Goal: Task Accomplishment & Management: Complete application form

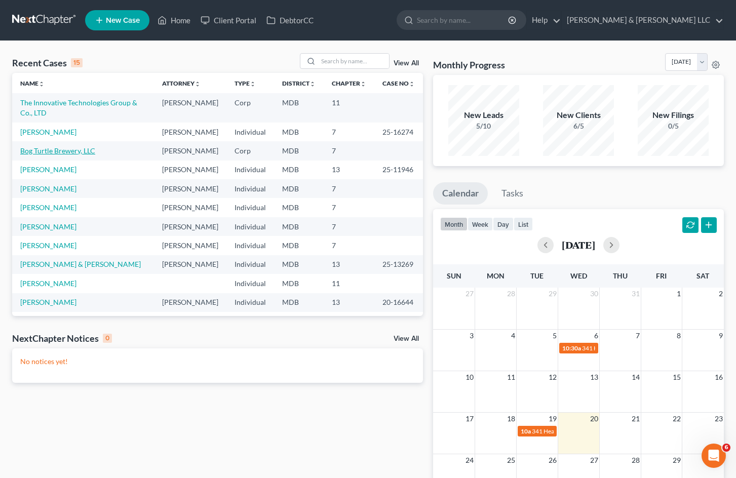
click at [74, 155] on link "Bog Turtle Brewery, LLC" at bounding box center [57, 150] width 75 height 9
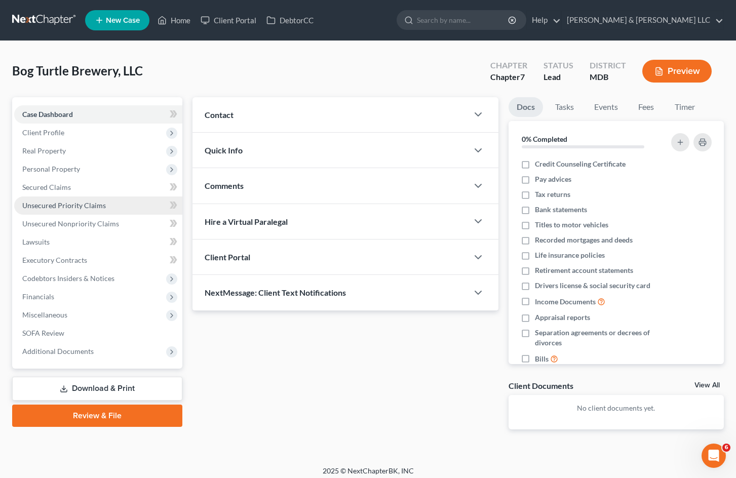
click at [138, 202] on link "Unsecured Priority Claims" at bounding box center [98, 206] width 168 height 18
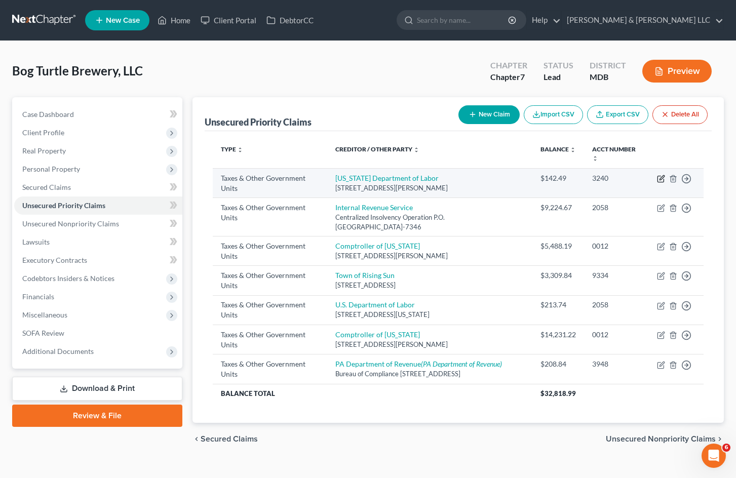
click at [661, 178] on icon "button" at bounding box center [661, 177] width 5 height 5
select select "2"
select select "21"
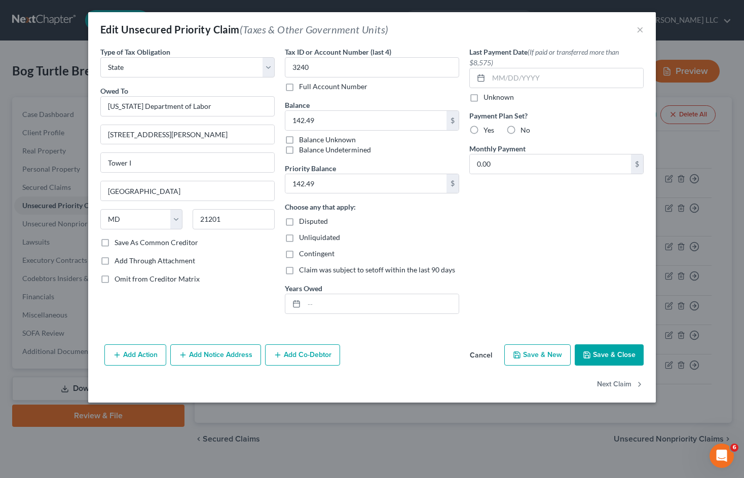
click at [483, 352] on button "Cancel" at bounding box center [480, 355] width 38 height 20
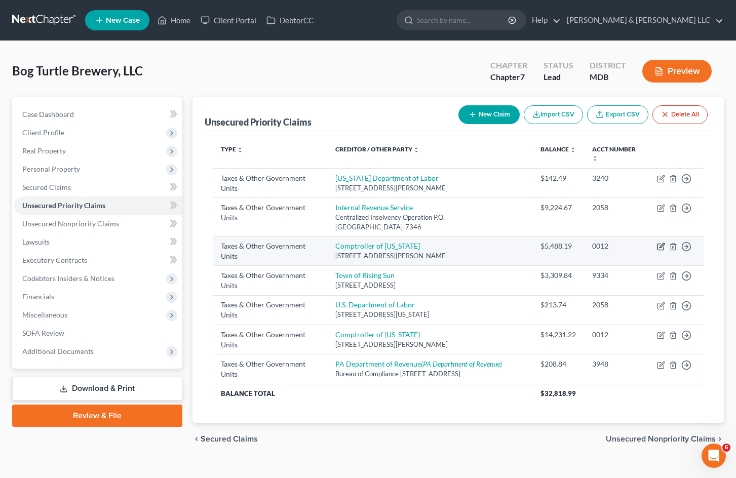
click at [659, 247] on icon "button" at bounding box center [661, 247] width 8 height 8
select select "2"
select select "21"
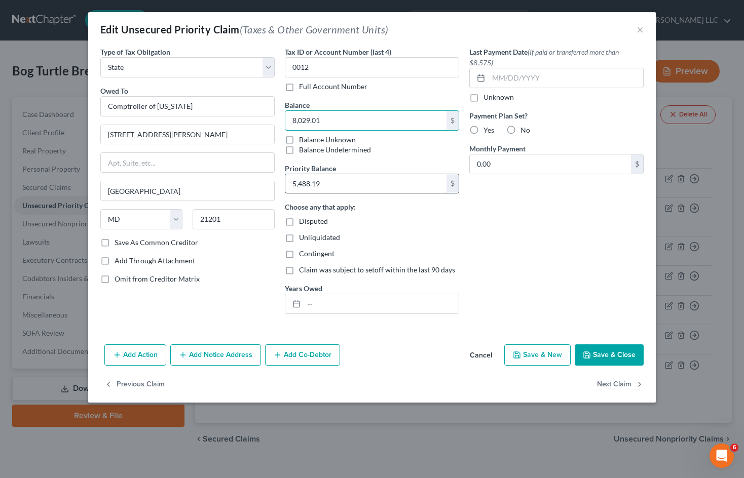
type input "8,029.01"
click at [347, 185] on input "5,488.19" at bounding box center [365, 183] width 161 height 19
type input "8,029.01"
click at [601, 351] on button "Save & Close" at bounding box center [608, 354] width 69 height 21
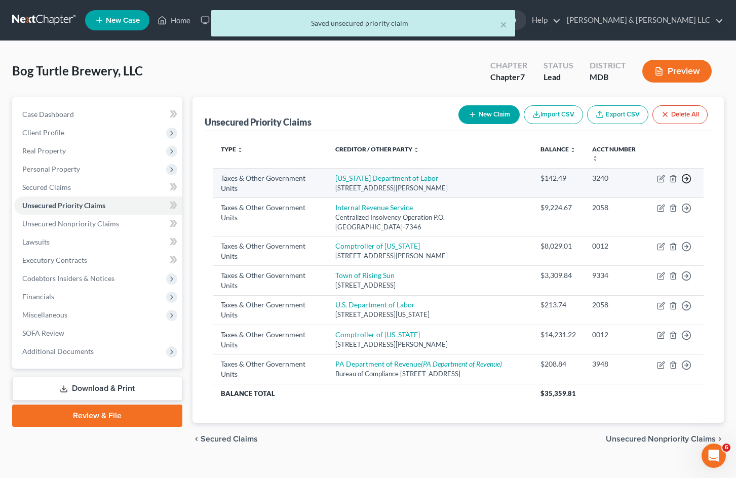
click at [688, 177] on icon "button" at bounding box center [686, 179] width 10 height 10
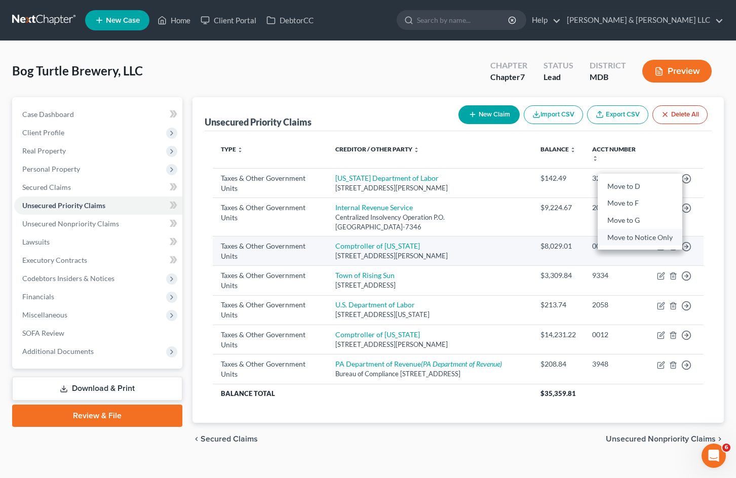
click at [656, 238] on link "Move to Notice Only" at bounding box center [640, 236] width 85 height 17
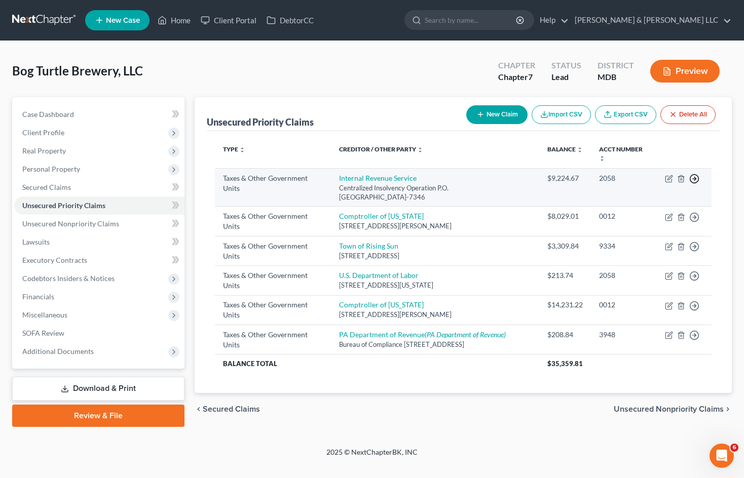
click at [698, 179] on circle "button" at bounding box center [694, 179] width 9 height 9
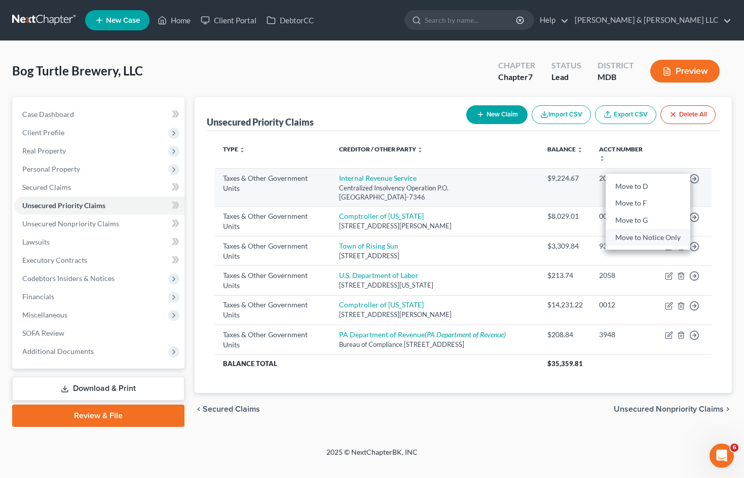
click at [666, 237] on link "Move to Notice Only" at bounding box center [647, 236] width 85 height 17
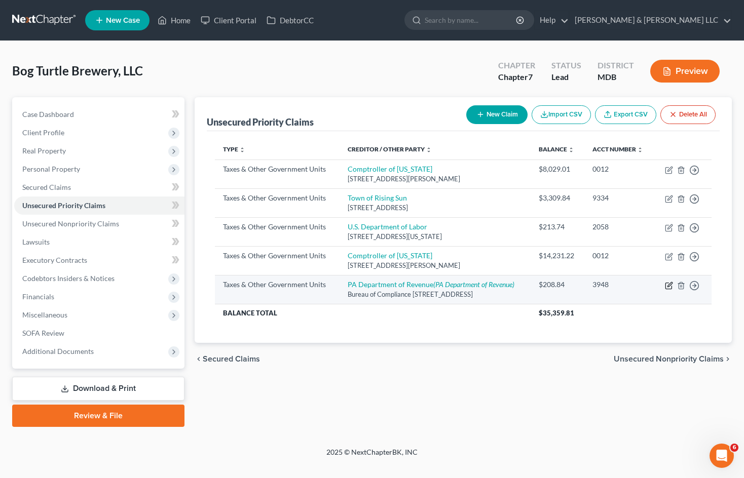
click at [669, 289] on icon "button" at bounding box center [668, 286] width 6 height 6
select select "2"
select select "39"
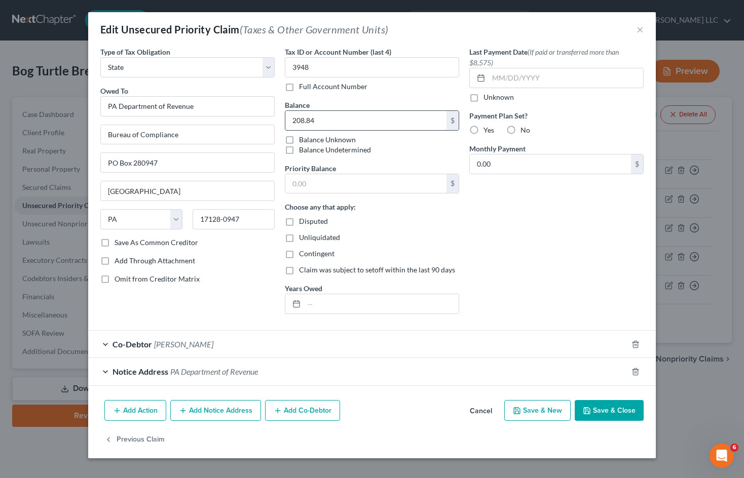
click at [344, 125] on input "208.84" at bounding box center [365, 120] width 161 height 19
type input "20.04"
click at [623, 404] on button "Save & Close" at bounding box center [608, 410] width 69 height 21
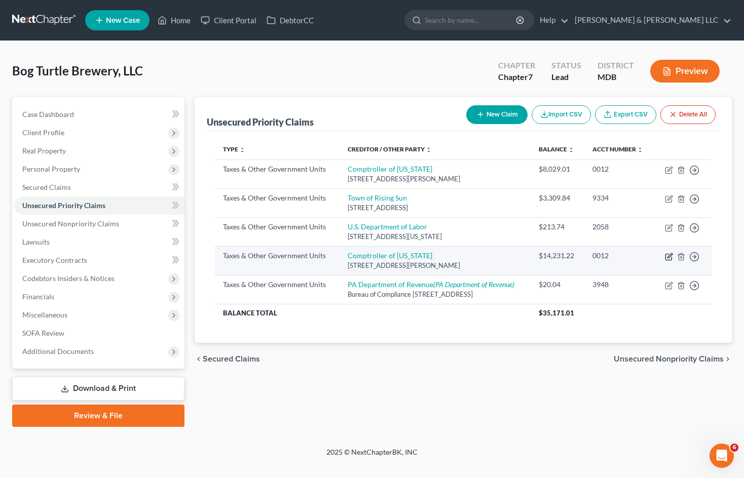
click at [667, 261] on icon "button" at bounding box center [669, 257] width 8 height 8
select select "2"
select select "21"
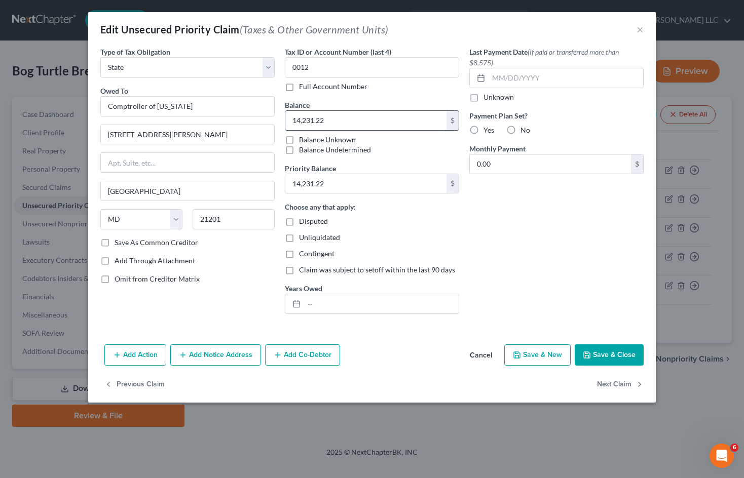
click at [345, 120] on input "14,231.22" at bounding box center [365, 120] width 161 height 19
type input "13.42"
click at [341, 177] on input "14,231.22" at bounding box center [365, 183] width 161 height 19
type input "13.42"
click at [627, 352] on button "Save & Close" at bounding box center [608, 354] width 69 height 21
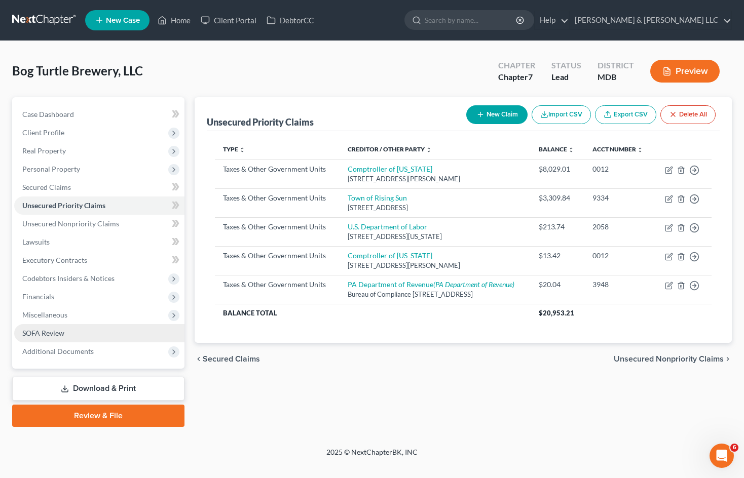
click at [103, 326] on link "SOFA Review" at bounding box center [99, 333] width 170 height 18
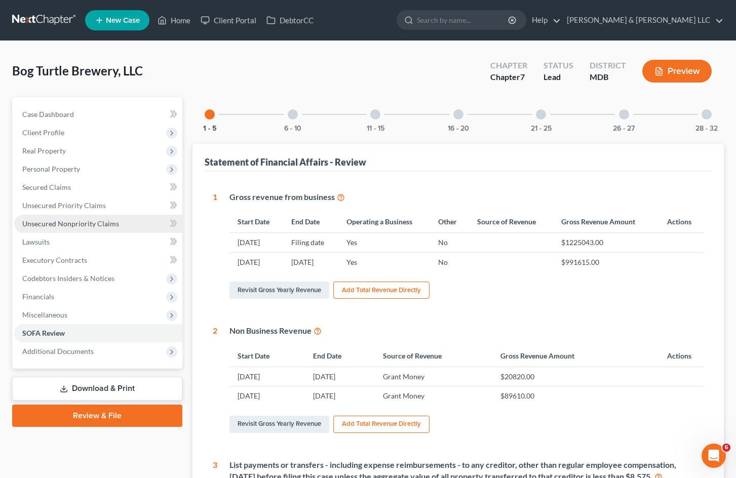
click at [107, 223] on span "Unsecured Nonpriority Claims" at bounding box center [70, 223] width 97 height 9
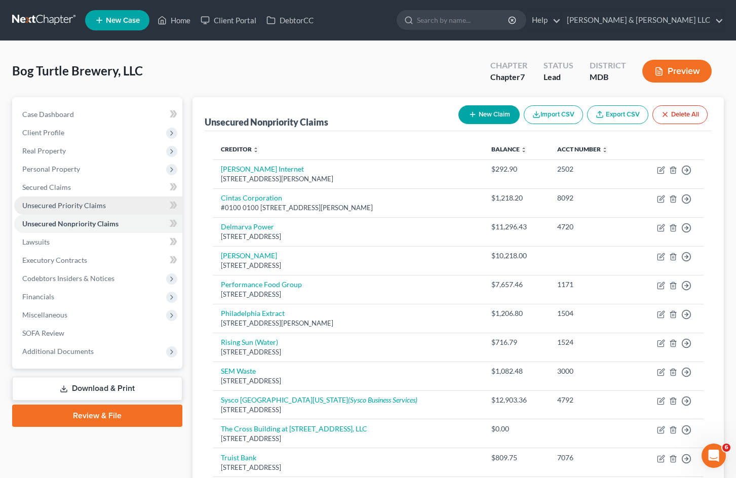
click at [126, 207] on link "Unsecured Priority Claims" at bounding box center [98, 206] width 168 height 18
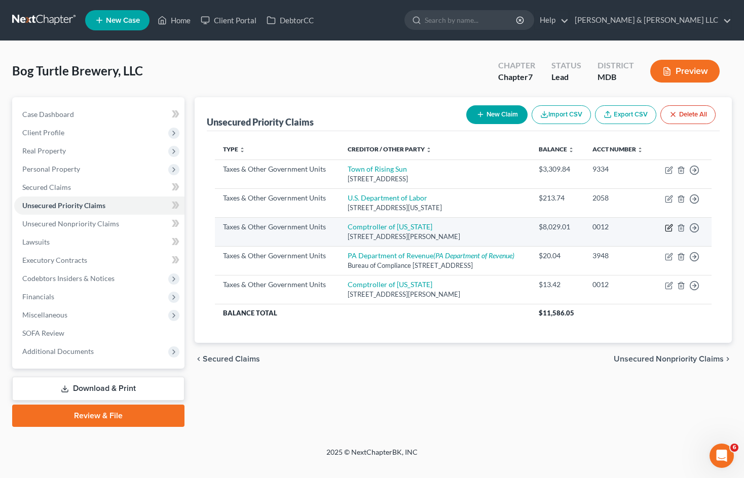
click at [669, 232] on icon "button" at bounding box center [669, 228] width 8 height 8
select select "2"
select select "21"
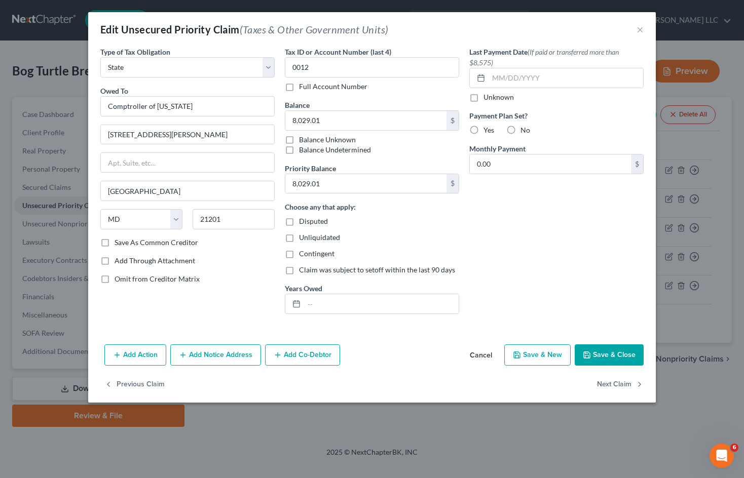
click at [475, 354] on button "Cancel" at bounding box center [480, 355] width 38 height 20
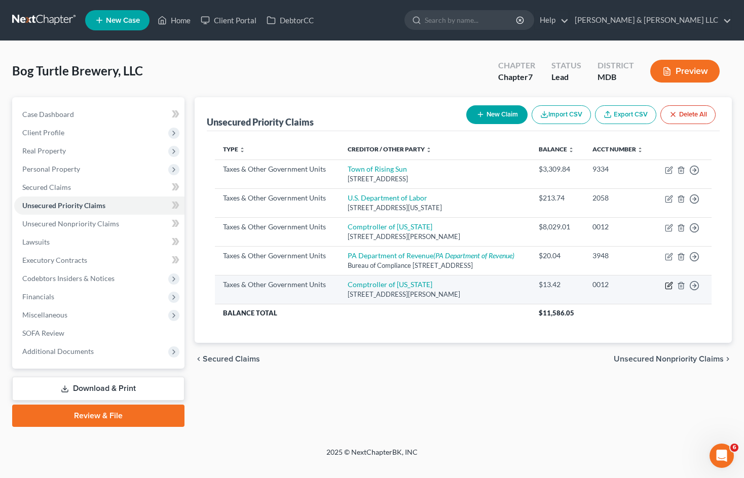
click at [666, 290] on icon "button" at bounding box center [669, 286] width 8 height 8
select select "2"
select select "21"
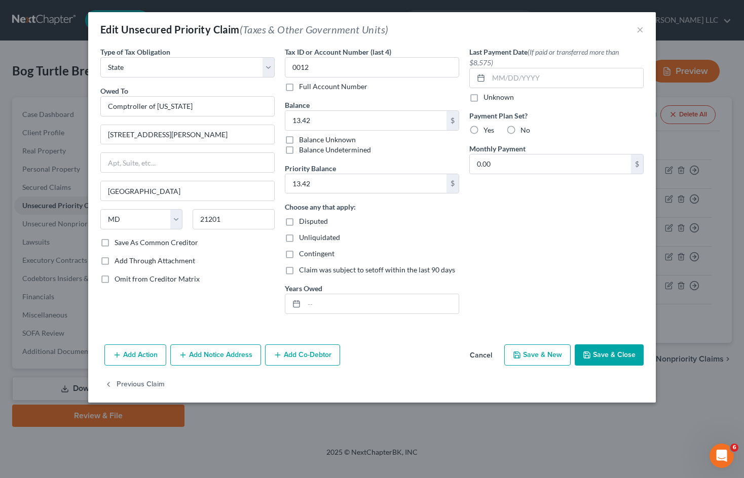
click at [140, 354] on button "Add Action" at bounding box center [135, 354] width 62 height 21
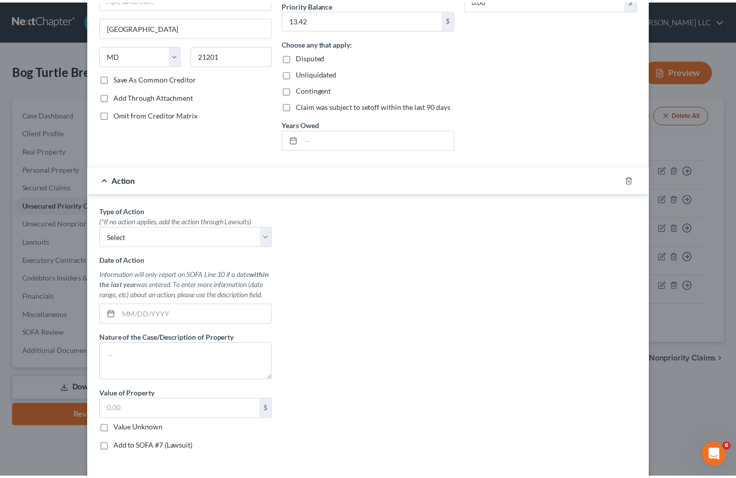
scroll to position [239, 0]
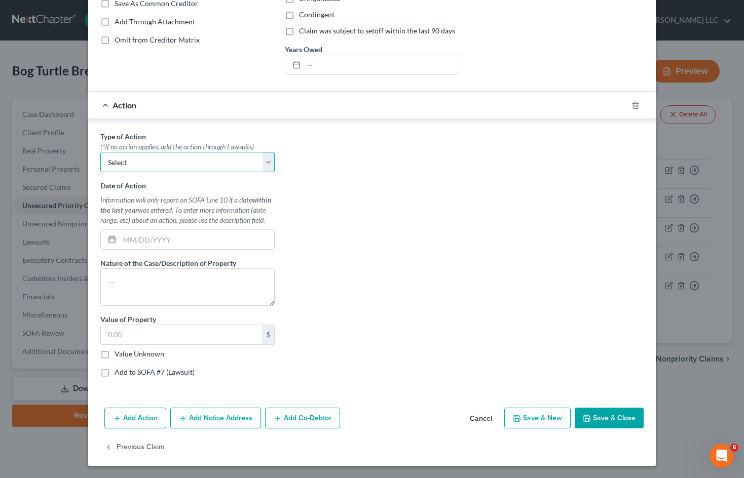
click at [259, 157] on select "Select Repossession Foreclosure Returns" at bounding box center [187, 162] width 174 height 20
click at [267, 158] on select "Select Repossession Foreclosure Returns" at bounding box center [187, 162] width 174 height 20
click at [476, 419] on button "Cancel" at bounding box center [480, 419] width 38 height 20
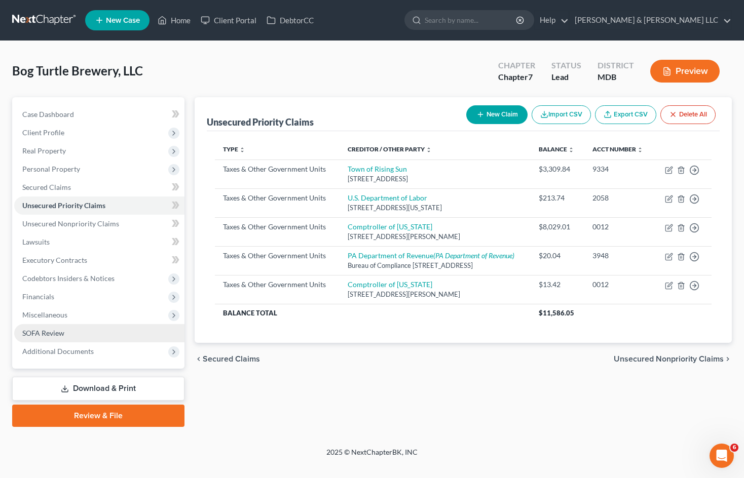
click at [93, 329] on link "SOFA Review" at bounding box center [99, 333] width 170 height 18
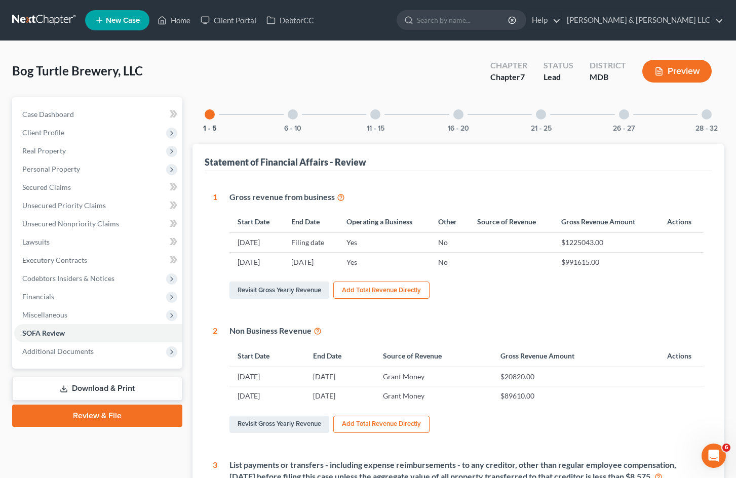
click at [290, 119] on div at bounding box center [293, 114] width 10 height 10
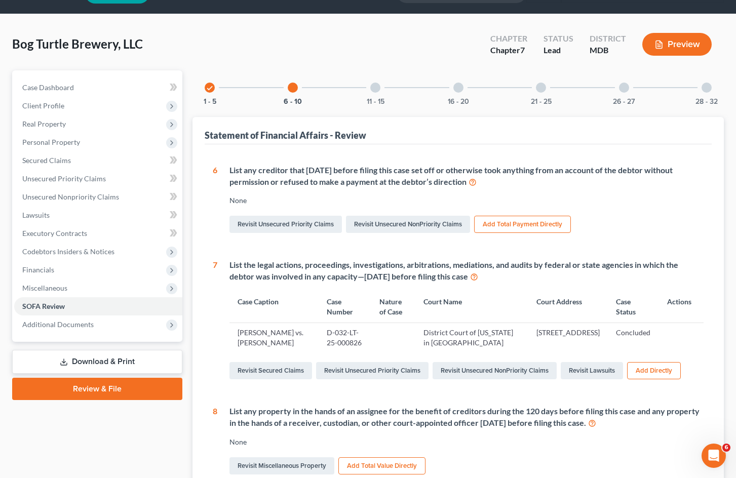
scroll to position [51, 0]
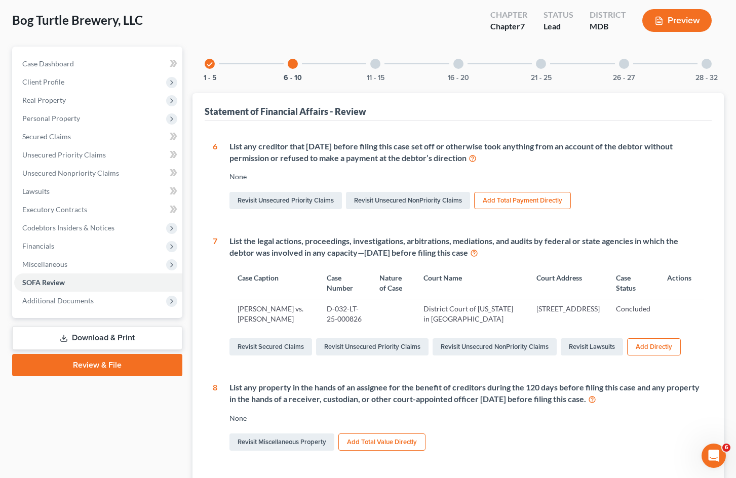
click at [208, 64] on icon "check" at bounding box center [209, 64] width 7 height 7
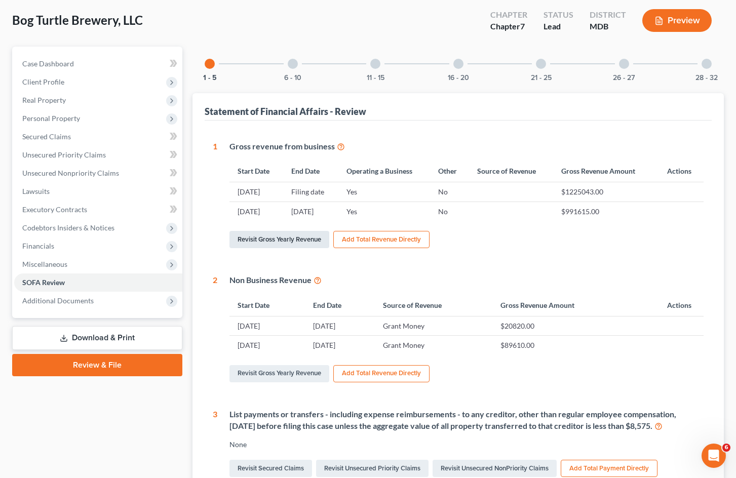
click at [268, 239] on link "Revisit Gross Yearly Revenue" at bounding box center [279, 239] width 100 height 17
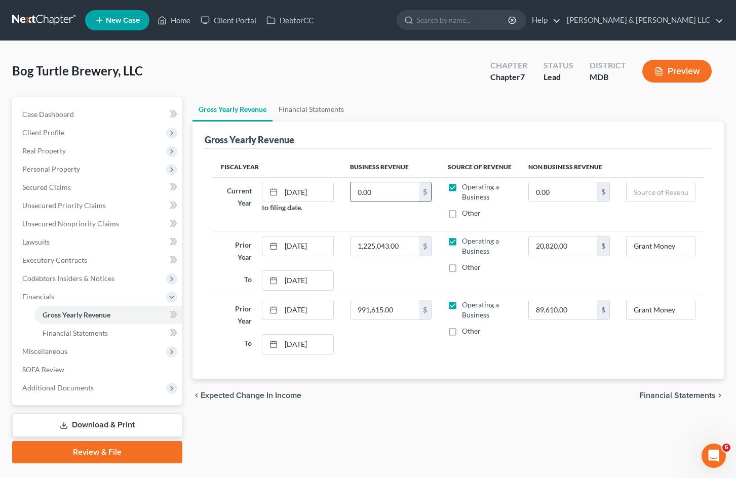
click at [387, 188] on input "0.00" at bounding box center [385, 191] width 68 height 19
click at [400, 190] on input "297,070.69" at bounding box center [385, 191] width 68 height 19
type input "2"
type input "409,916.80"
drag, startPoint x: 405, startPoint y: 74, endPoint x: 394, endPoint y: 78, distance: 12.3
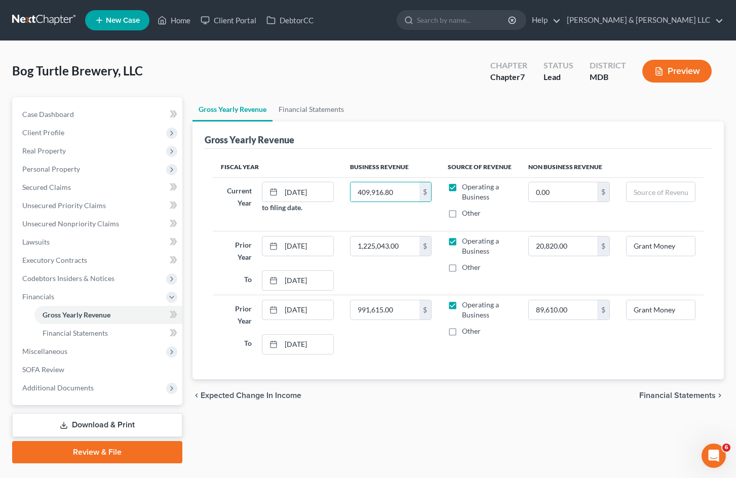
click at [404, 74] on div "Bog Turtle Brewery, LLC Upgraded Chapter Chapter 7 Status Lead District MDB Pre…" at bounding box center [368, 75] width 712 height 44
click at [318, 111] on link "Financial Statements" at bounding box center [311, 109] width 77 height 24
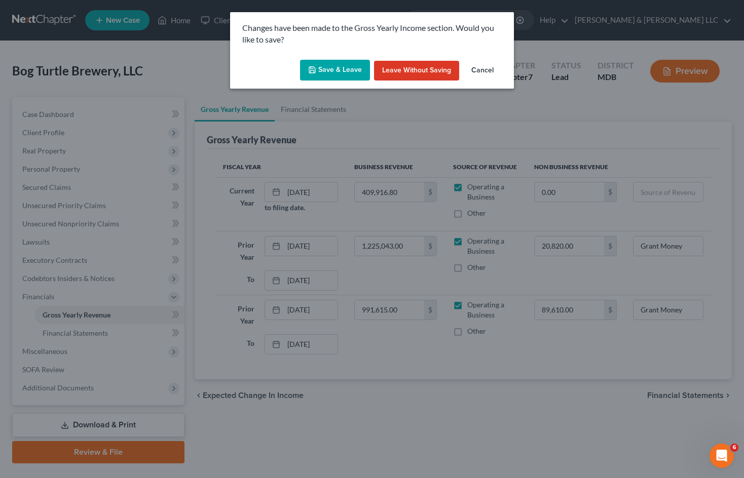
click at [344, 66] on button "Save & Leave" at bounding box center [335, 70] width 70 height 21
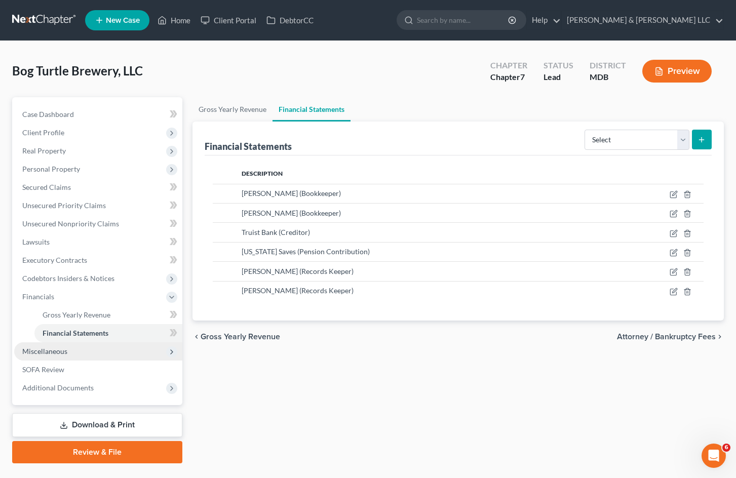
click at [88, 351] on span "Miscellaneous" at bounding box center [98, 351] width 168 height 18
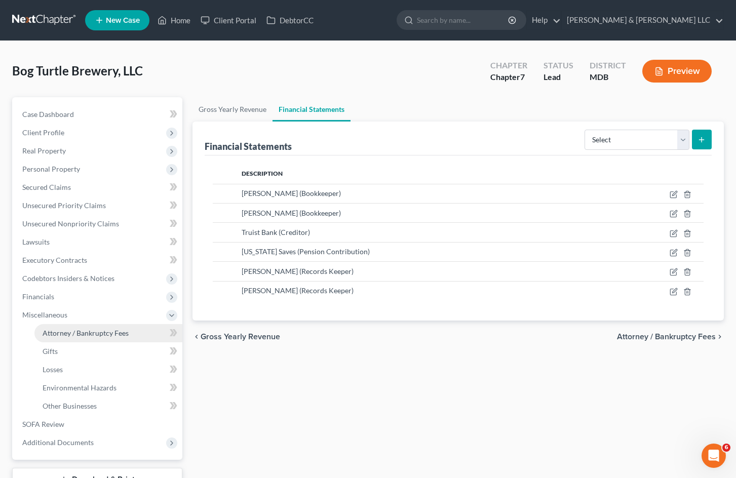
click at [110, 330] on span "Attorney / Bankruptcy Fees" at bounding box center [86, 333] width 86 height 9
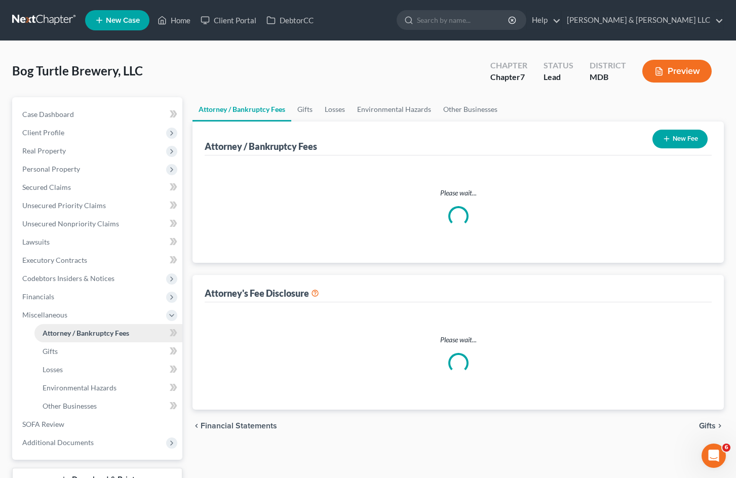
select select "0"
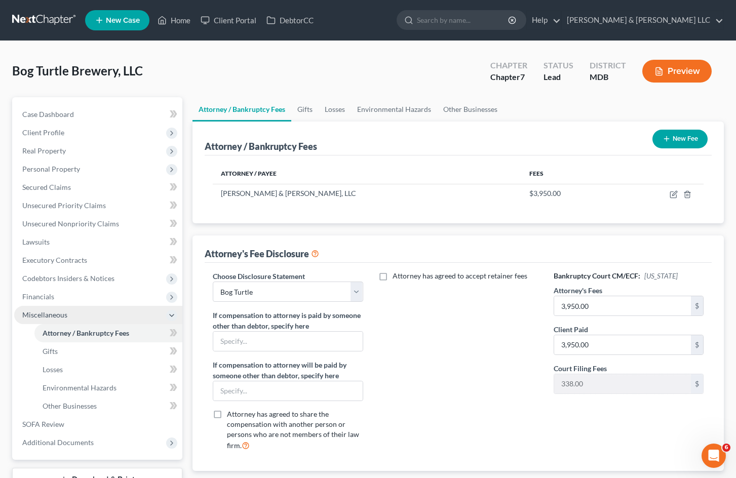
click at [111, 318] on span "Miscellaneous" at bounding box center [98, 315] width 168 height 18
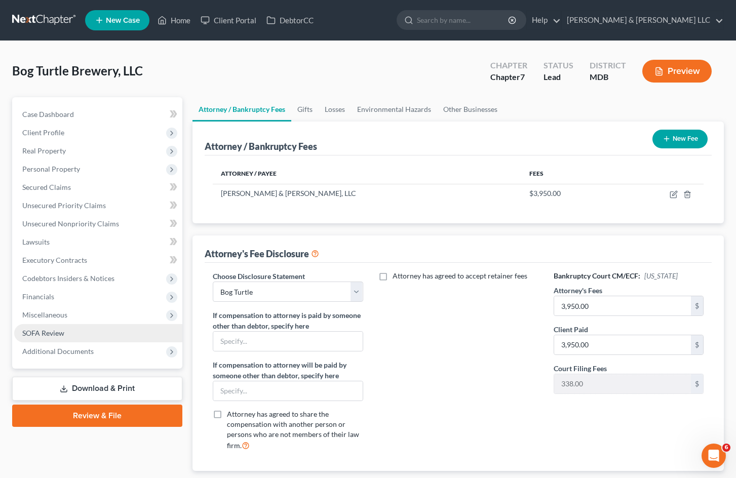
click at [85, 336] on link "SOFA Review" at bounding box center [98, 333] width 168 height 18
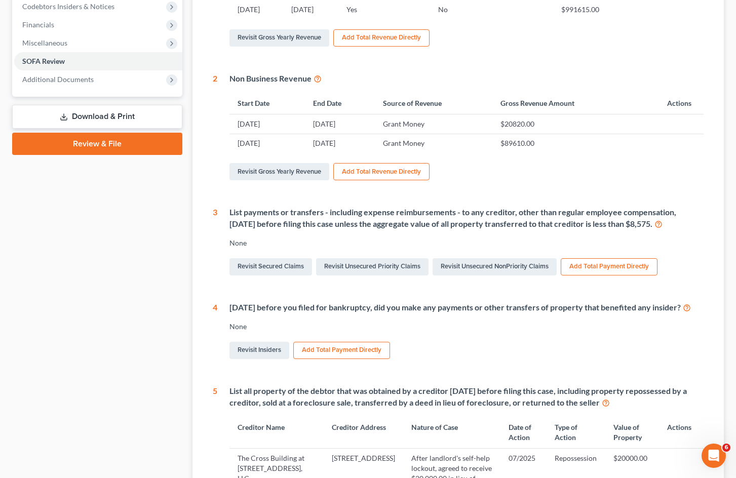
scroll to position [304, 0]
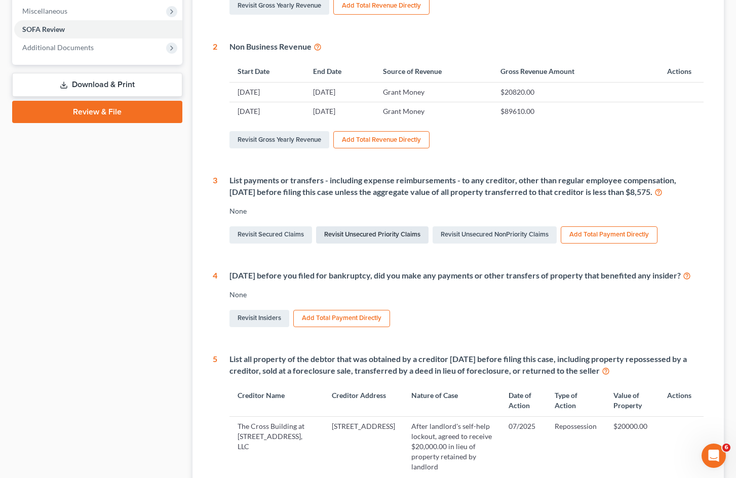
click at [384, 236] on link "Revisit Unsecured Priority Claims" at bounding box center [372, 234] width 112 height 17
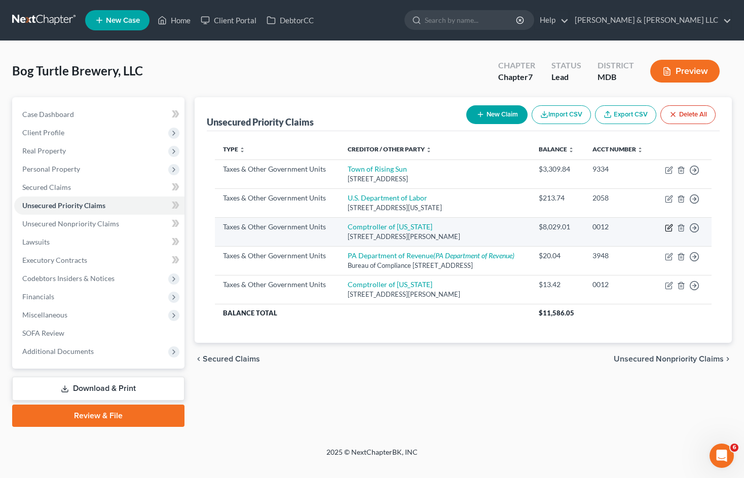
click at [666, 232] on icon "button" at bounding box center [669, 228] width 8 height 8
select select "2"
select select "21"
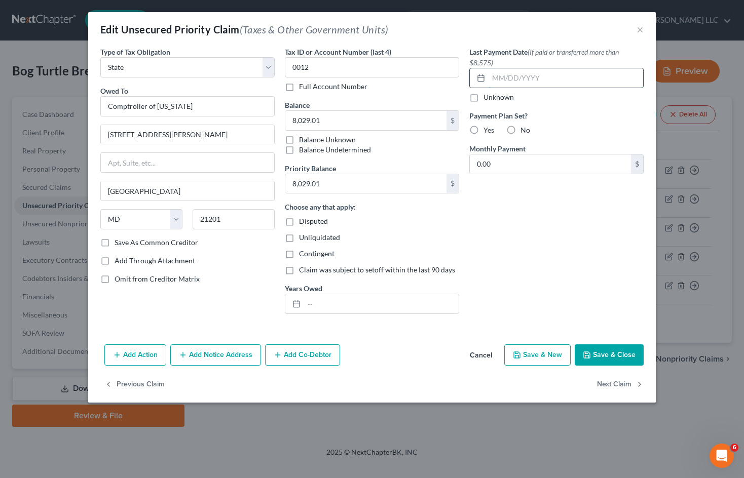
click at [511, 76] on input "text" at bounding box center [565, 77] width 154 height 19
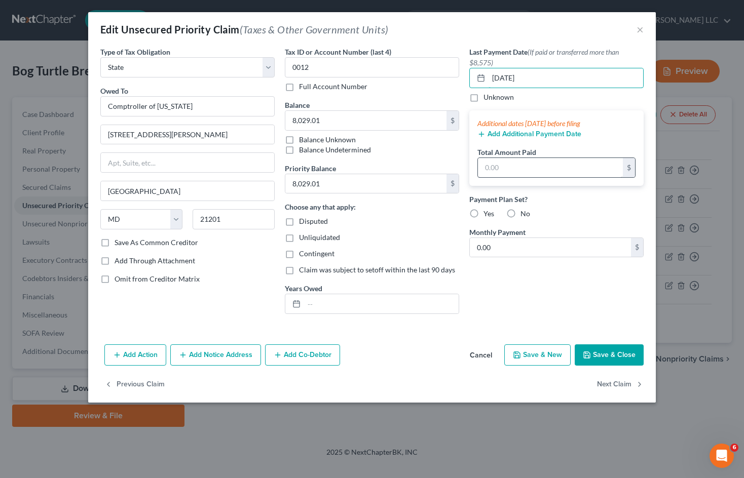
type input "[DATE]"
click at [548, 169] on input "text" at bounding box center [550, 167] width 145 height 19
click at [537, 160] on input "text" at bounding box center [550, 167] width 145 height 19
type input "7,221.95"
click at [594, 299] on div "Last Payment Date (If paid or transferred more than $8,575) [DATE] Unknown Addi…" at bounding box center [556, 185] width 184 height 276
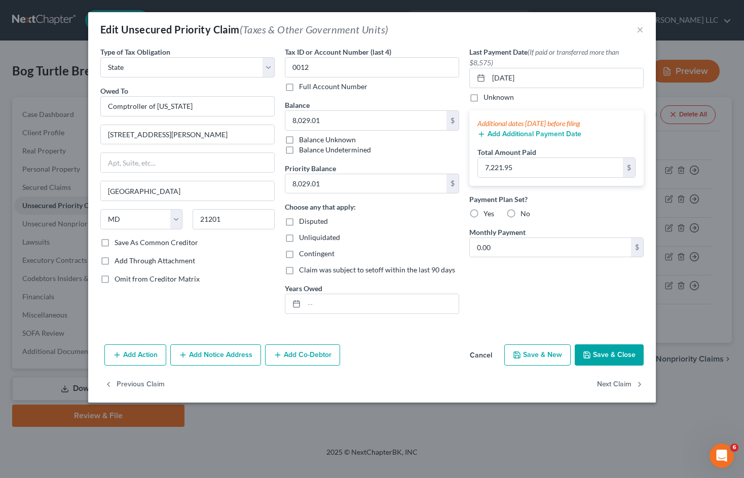
click at [629, 352] on button "Save & Close" at bounding box center [608, 354] width 69 height 21
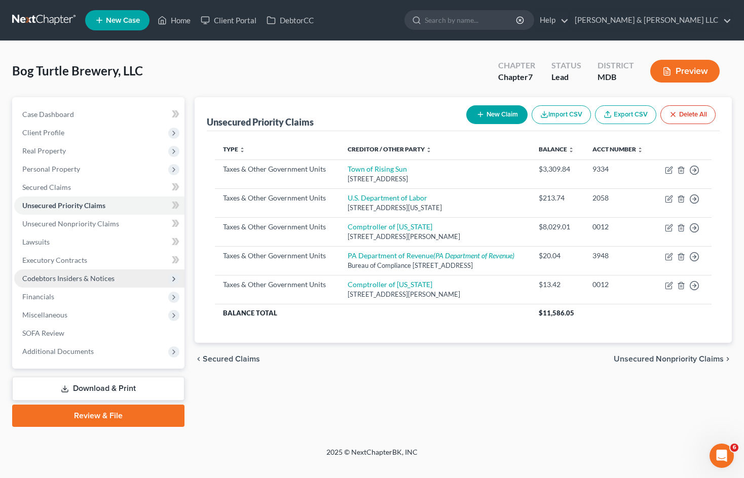
click at [100, 280] on span "Codebtors Insiders & Notices" at bounding box center [68, 278] width 92 height 9
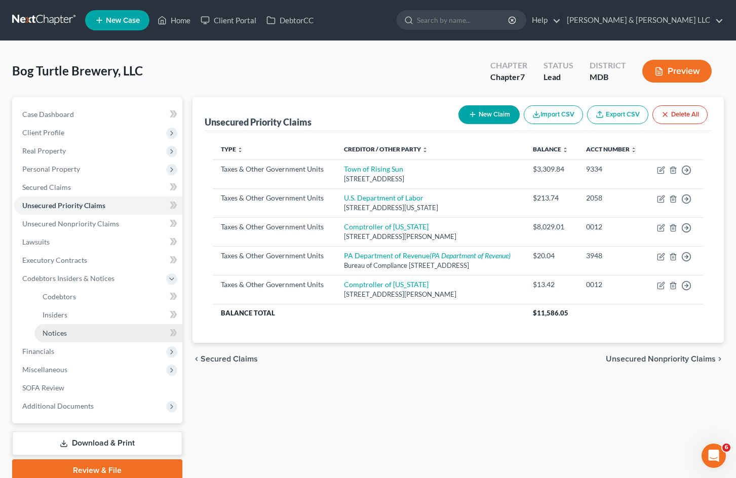
click at [97, 331] on link "Notices" at bounding box center [108, 333] width 148 height 18
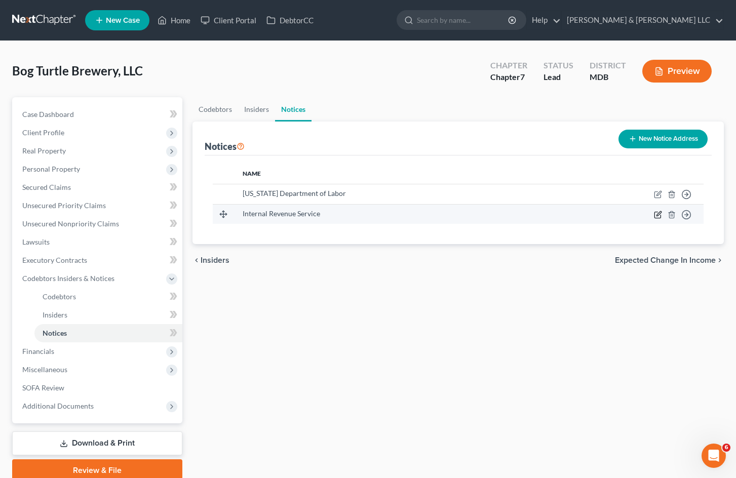
click at [659, 216] on icon "button" at bounding box center [658, 215] width 8 height 8
select select "39"
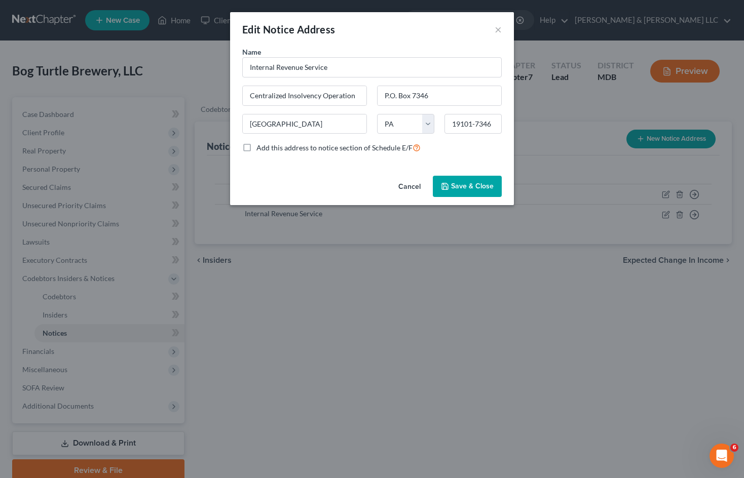
click at [256, 147] on label "Add this address to notice section of Schedule E/F" at bounding box center [338, 148] width 164 height 12
click at [260, 147] on input "Add this address to notice section of Schedule E/F" at bounding box center [263, 145] width 7 height 7
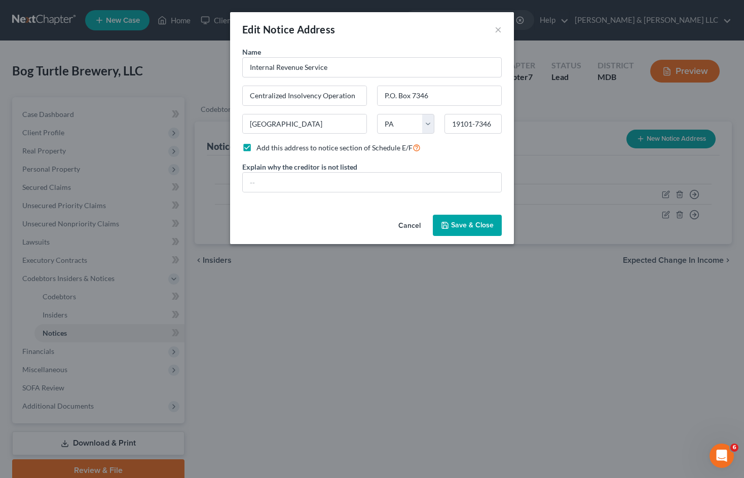
click at [256, 146] on label "Add this address to notice section of Schedule E/F" at bounding box center [338, 148] width 164 height 12
click at [260, 146] on input "Add this address to notice section of Schedule E/F" at bounding box center [263, 145] width 7 height 7
checkbox input "false"
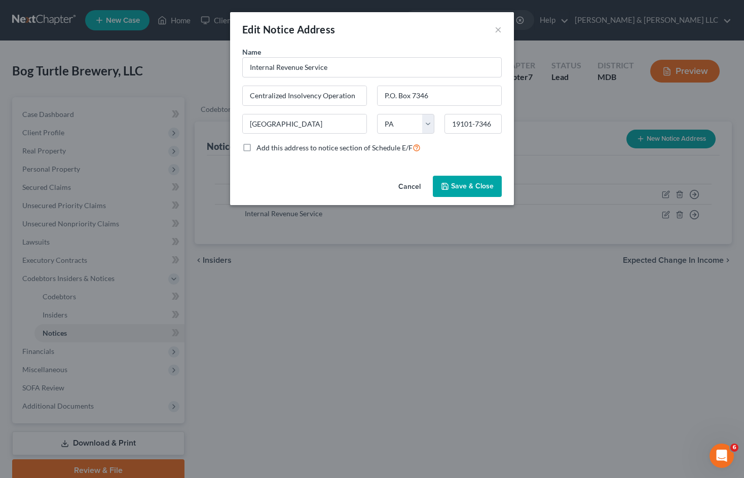
click at [413, 184] on button "Cancel" at bounding box center [409, 187] width 38 height 20
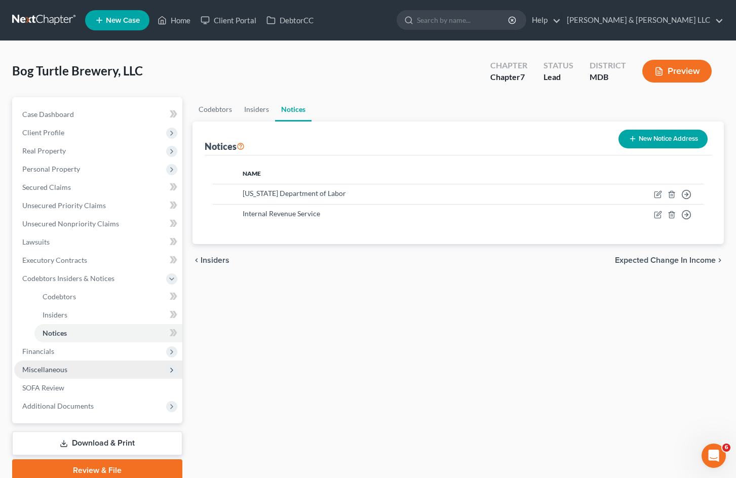
click at [105, 368] on span "Miscellaneous" at bounding box center [98, 370] width 168 height 18
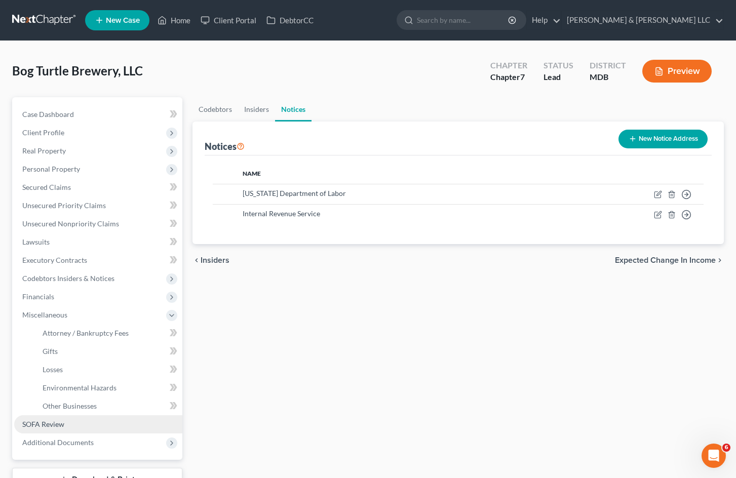
click at [103, 422] on link "SOFA Review" at bounding box center [98, 424] width 168 height 18
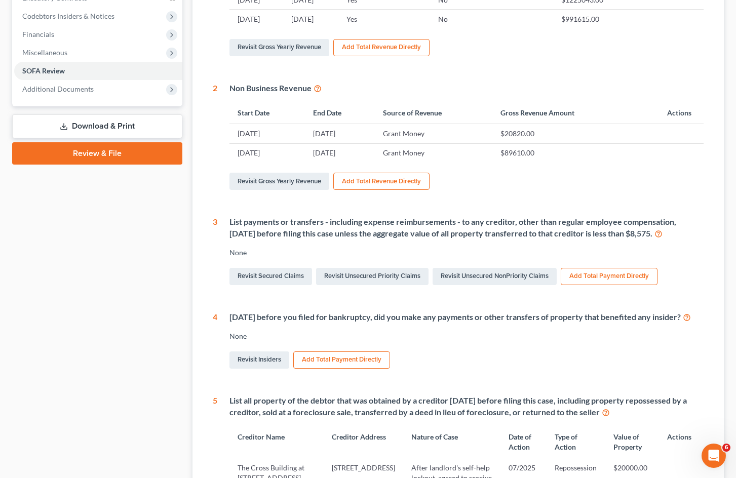
scroll to position [228, 0]
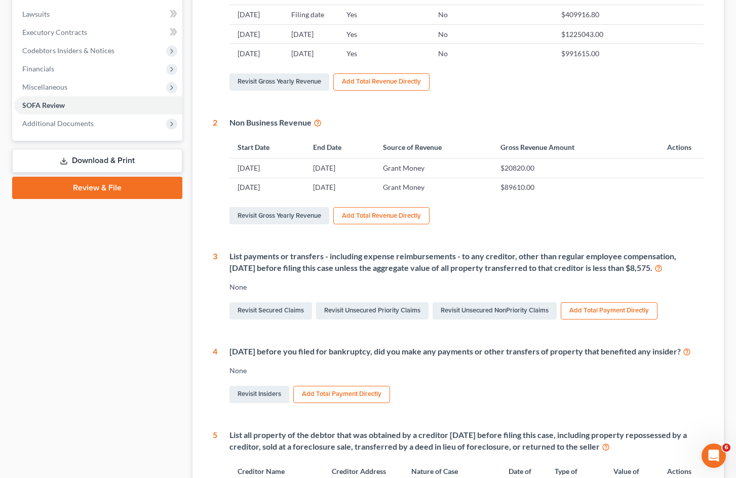
click at [613, 310] on button "Add Total Payment Directly" at bounding box center [609, 310] width 97 height 17
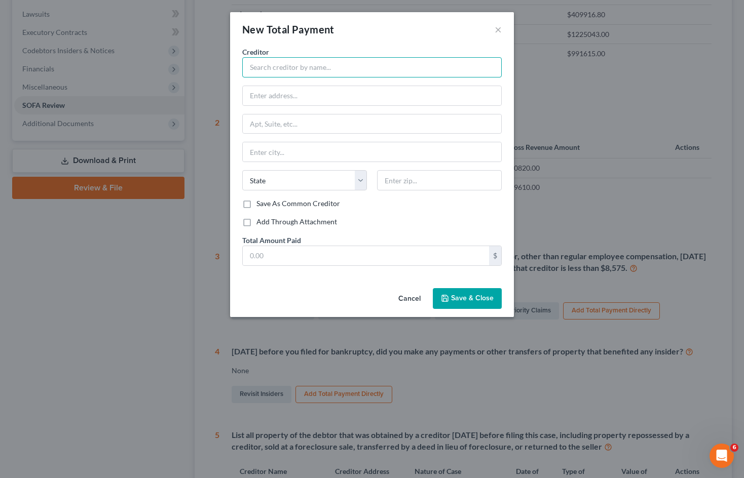
click at [319, 71] on input "text" at bounding box center [371, 67] width 259 height 20
type input "Internal Revenue Service"
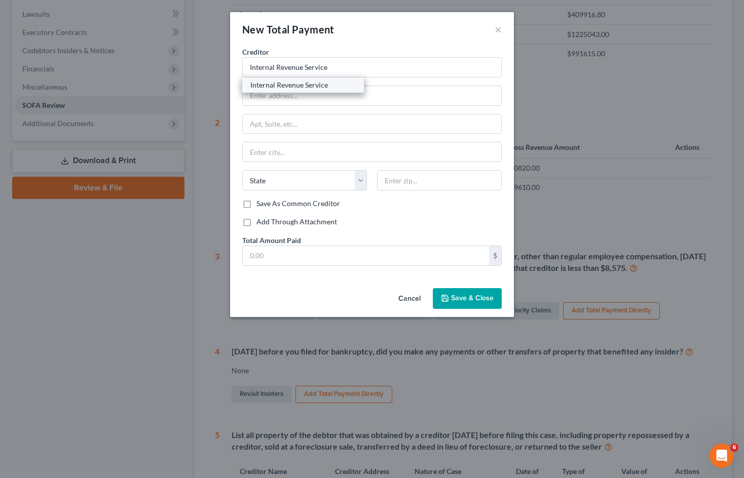
click at [300, 81] on div "Internal Revenue Service" at bounding box center [302, 85] width 105 height 10
type input "Centralized Insolvency Operation"
type input "P.O. Box 7346"
type input "[GEOGRAPHIC_DATA]"
select select "39"
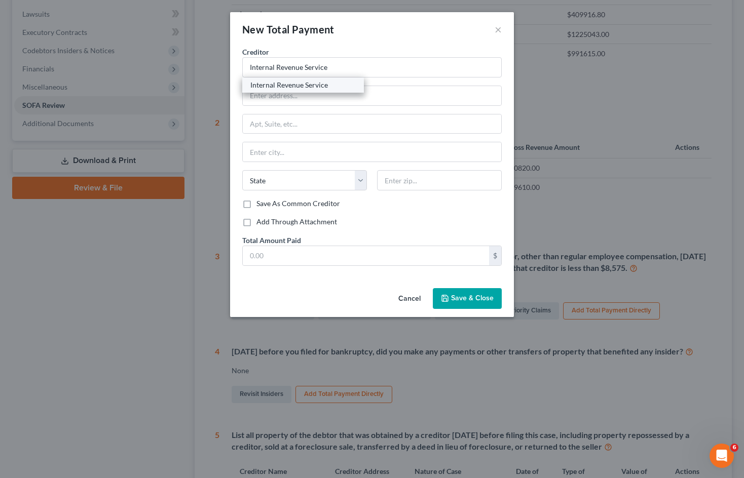
type input "19101-7346"
click at [290, 252] on input "text" at bounding box center [366, 255] width 246 height 19
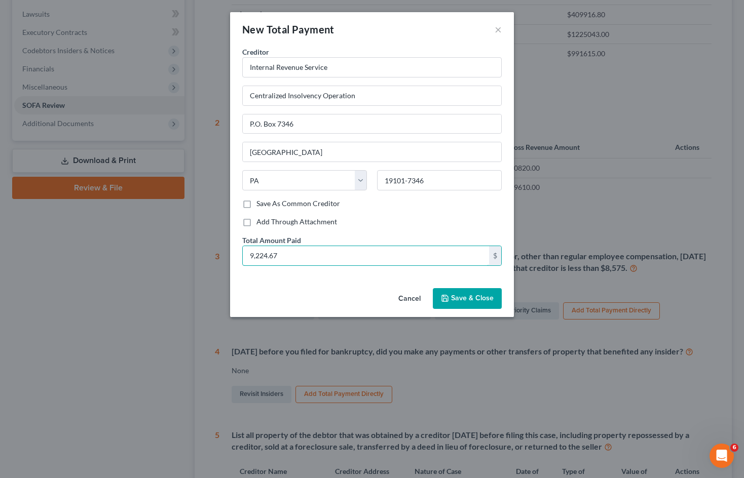
type input "9,224.67"
click at [462, 297] on span "Save & Close" at bounding box center [472, 298] width 43 height 9
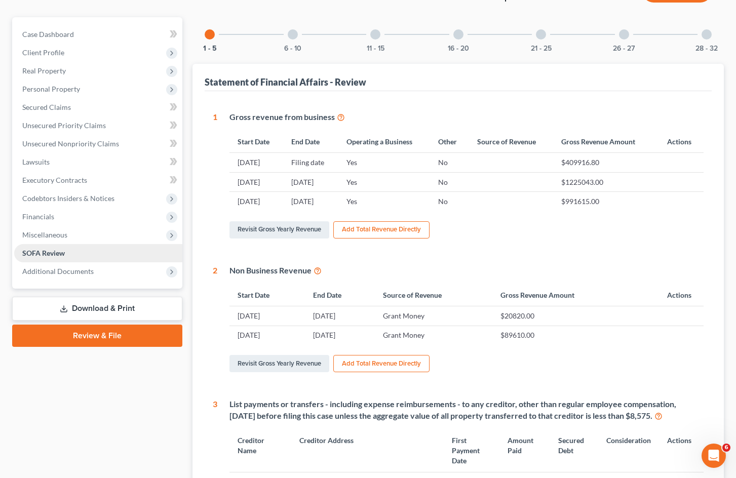
scroll to position [76, 0]
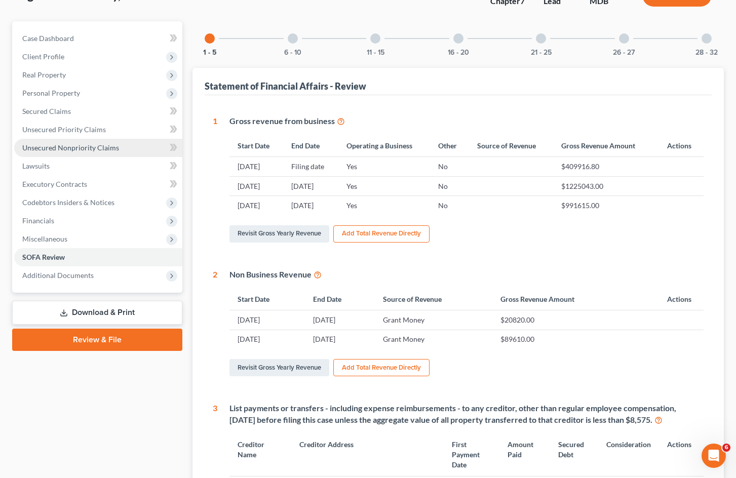
click at [122, 147] on link "Unsecured Nonpriority Claims" at bounding box center [98, 148] width 168 height 18
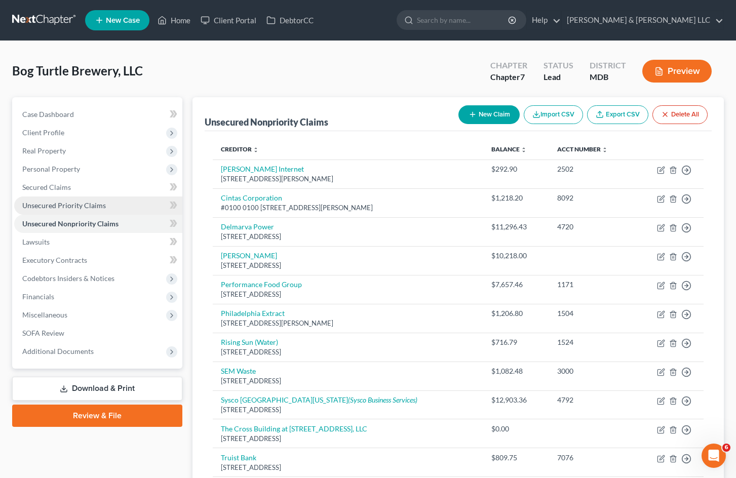
click at [98, 207] on span "Unsecured Priority Claims" at bounding box center [64, 205] width 84 height 9
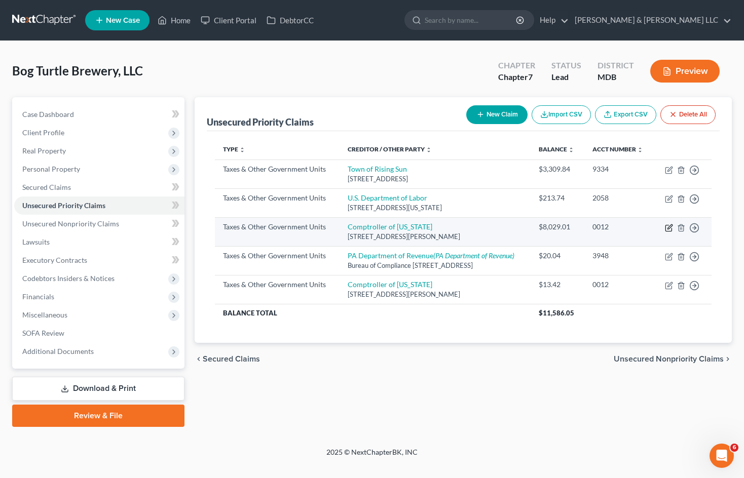
click at [668, 232] on icon "button" at bounding box center [669, 228] width 8 height 8
select select "2"
select select "21"
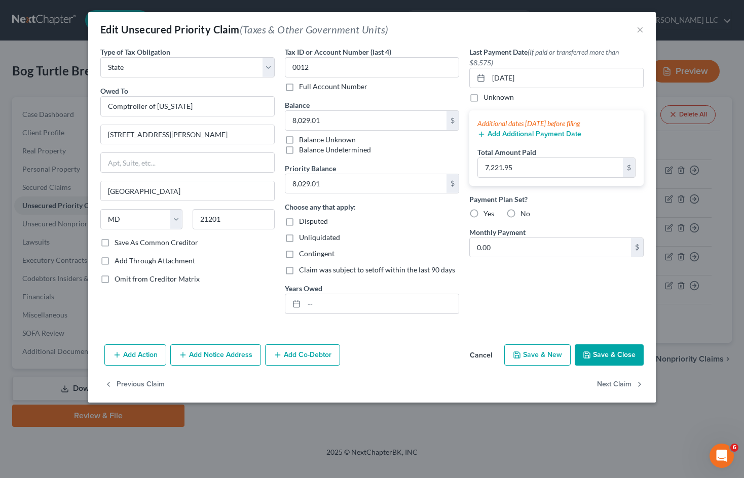
click at [522, 135] on button "Add Additional Payment Date" at bounding box center [529, 134] width 104 height 8
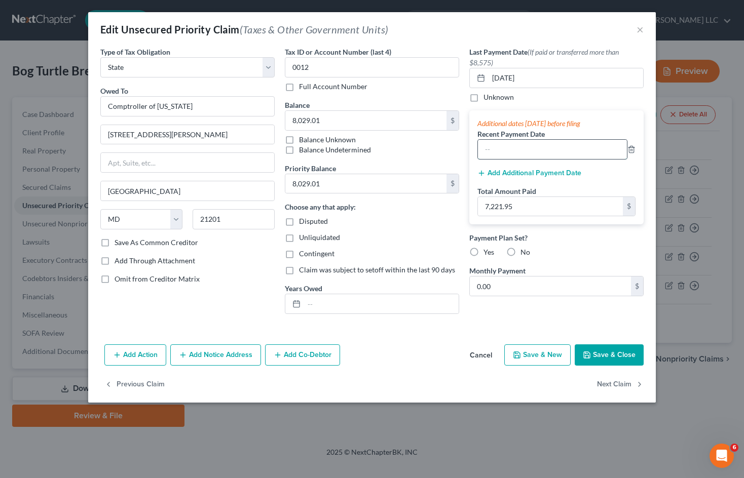
click at [515, 145] on input "text" at bounding box center [552, 149] width 149 height 19
type input "[DATE]"
click at [558, 204] on input "7,221.95" at bounding box center [550, 206] width 145 height 19
click at [525, 209] on input "7,221.95" at bounding box center [550, 206] width 145 height 19
drag, startPoint x: 528, startPoint y: 207, endPoint x: 450, endPoint y: 201, distance: 78.8
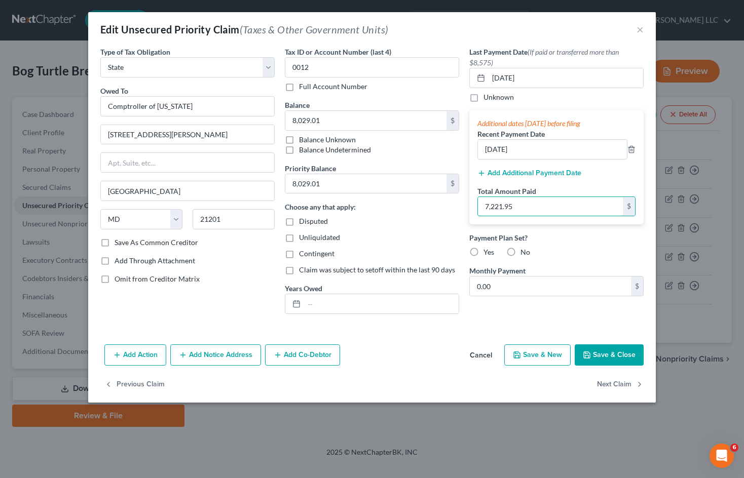
click at [450, 201] on div "Type of Tax Obligation * Select Federal City State Franchise Tax Board Other Ow…" at bounding box center [371, 185] width 553 height 276
type input "12,680.39"
click at [602, 355] on button "Save & Close" at bounding box center [608, 354] width 69 height 21
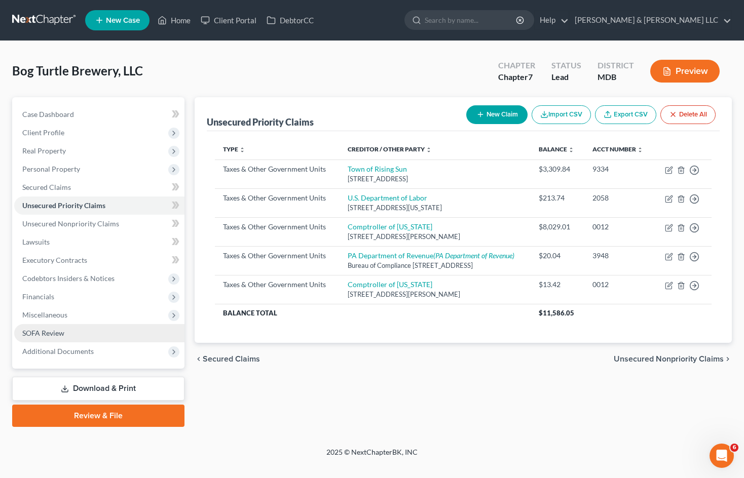
click at [70, 334] on link "SOFA Review" at bounding box center [99, 333] width 170 height 18
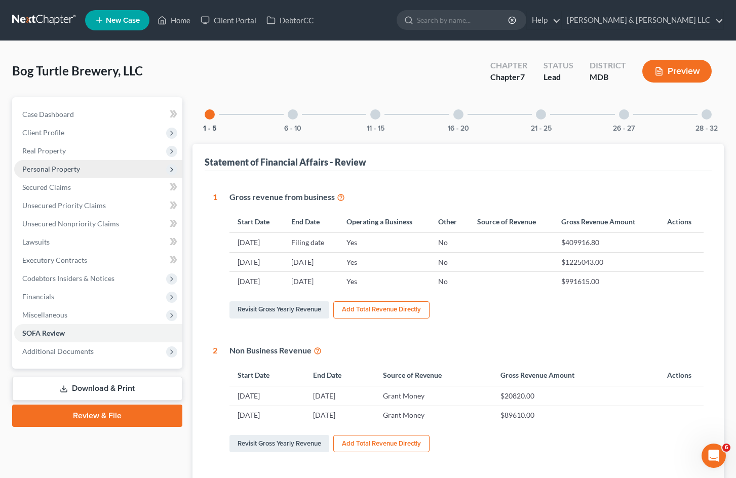
click at [71, 169] on span "Personal Property" at bounding box center [51, 169] width 58 height 9
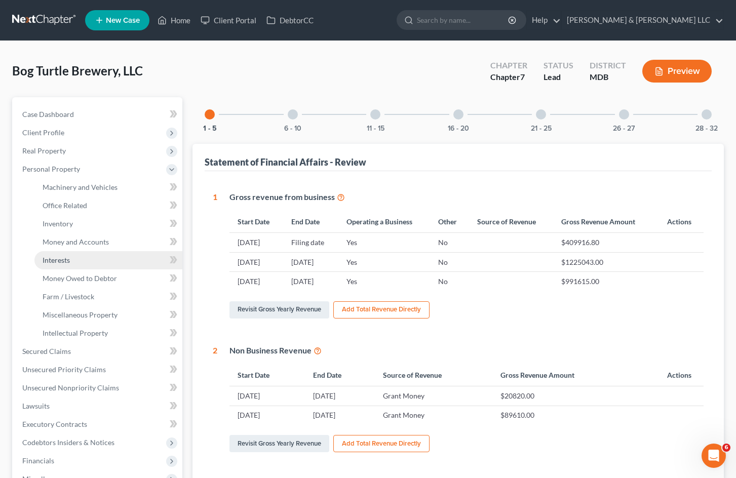
click at [95, 267] on link "Interests" at bounding box center [108, 260] width 148 height 18
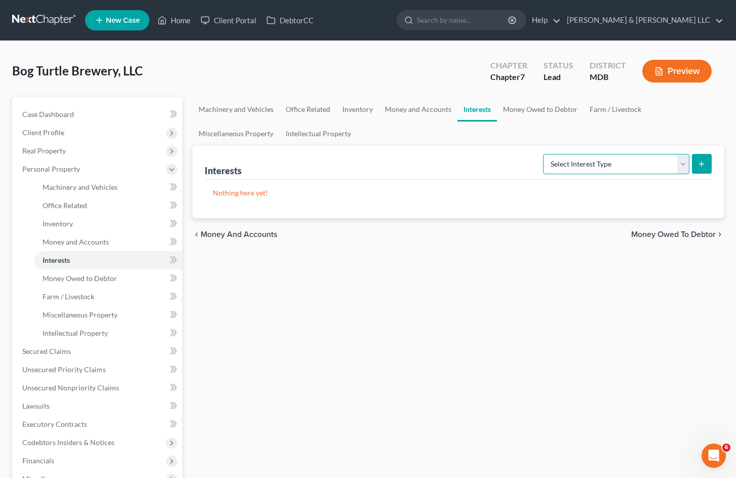
click at [597, 162] on select "Select Interest Type Bond (A/B: 16) Incorporated Business (A/B: 15) Insurance P…" at bounding box center [616, 164] width 146 height 20
click at [523, 113] on link "Money Owed to Debtor" at bounding box center [540, 109] width 87 height 24
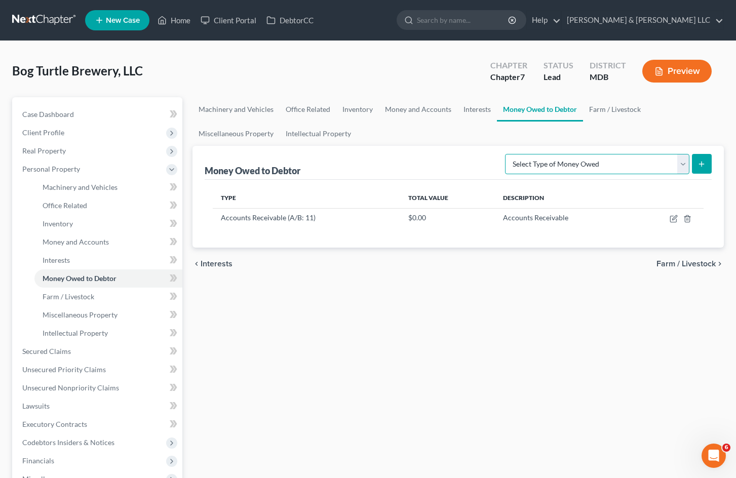
click at [580, 157] on select "Select Type of Money Owed Accounts Receivable (A/B: 11) Causes of Action Agains…" at bounding box center [597, 164] width 184 height 20
drag, startPoint x: 436, startPoint y: 111, endPoint x: 476, endPoint y: 131, distance: 44.9
click at [436, 111] on link "Money and Accounts" at bounding box center [418, 109] width 79 height 24
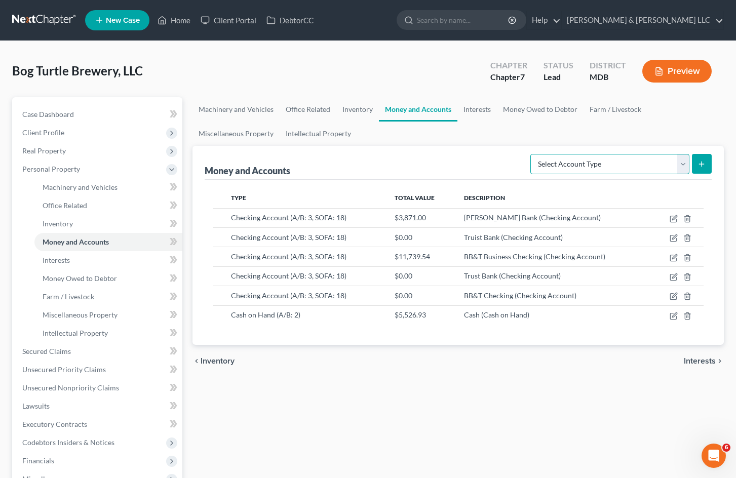
click at [565, 172] on select "Select Account Type Brokerage (A/B: 3, SOFA: 18) Cash on Hand (A/B: 2) Certific…" at bounding box center [609, 164] width 159 height 20
select select "security_deposits"
click at [531, 154] on select "Select Account Type Brokerage (A/B: 3, SOFA: 18) Cash on Hand (A/B: 2) Certific…" at bounding box center [609, 164] width 159 height 20
click at [703, 166] on icon "submit" at bounding box center [701, 164] width 8 height 8
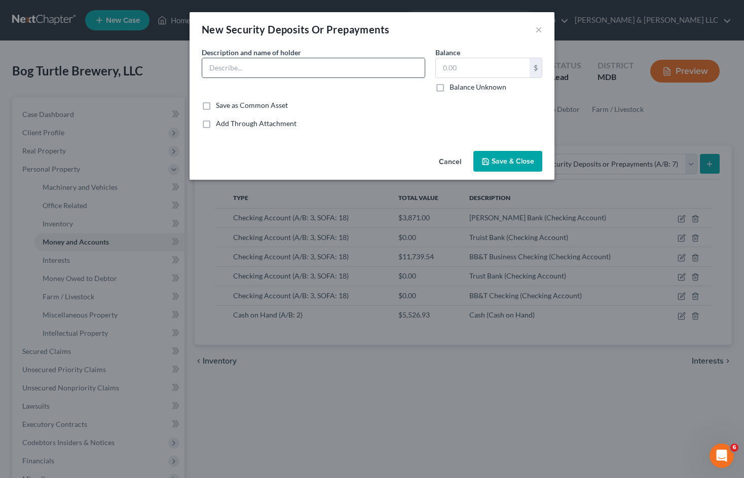
click at [317, 69] on input "text" at bounding box center [313, 67] width 222 height 19
click at [317, 66] on input "Security Deposit for" at bounding box center [313, 67] width 222 height 19
type input "Security Deposit for [STREET_ADDRESS]"
click at [469, 63] on input "text" at bounding box center [483, 67] width 94 height 19
click at [475, 72] on input "text" at bounding box center [483, 67] width 94 height 19
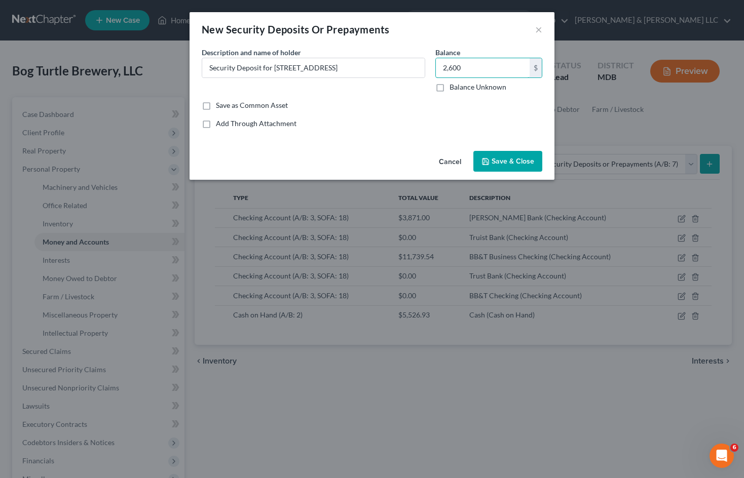
type input "2,600"
click at [515, 163] on span "Save & Close" at bounding box center [512, 161] width 43 height 9
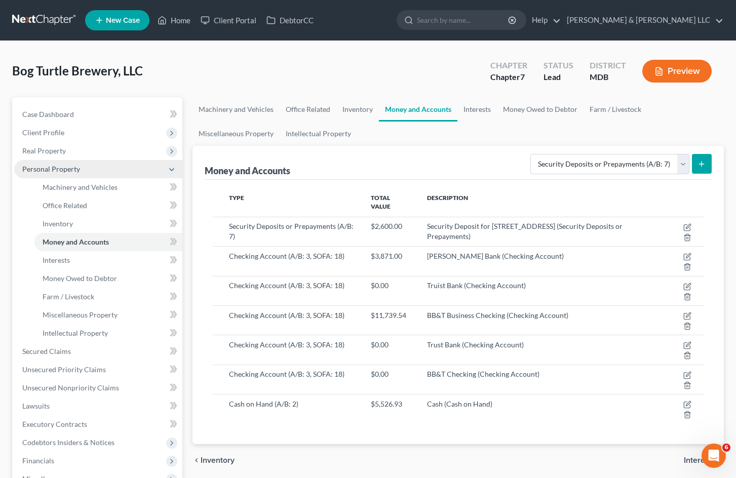
click at [133, 174] on span "Personal Property" at bounding box center [98, 169] width 168 height 18
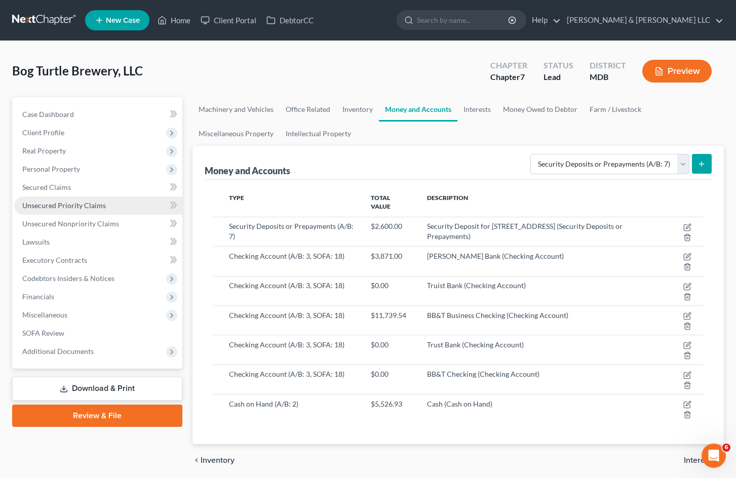
click at [98, 203] on span "Unsecured Priority Claims" at bounding box center [64, 205] width 84 height 9
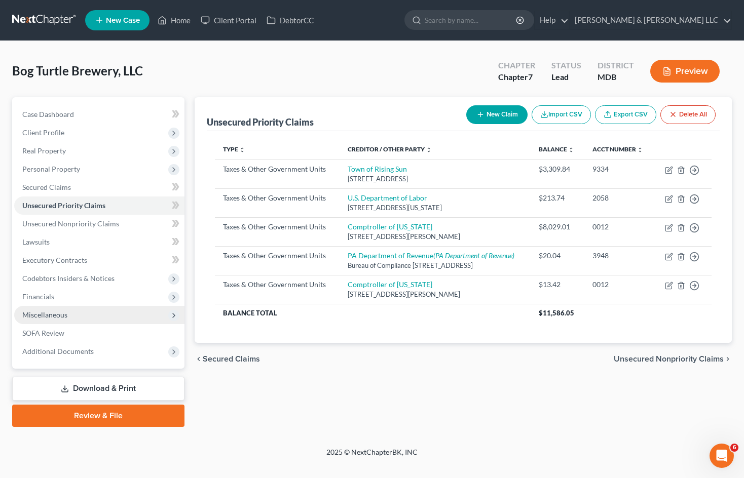
click at [78, 318] on span "Miscellaneous" at bounding box center [99, 315] width 170 height 18
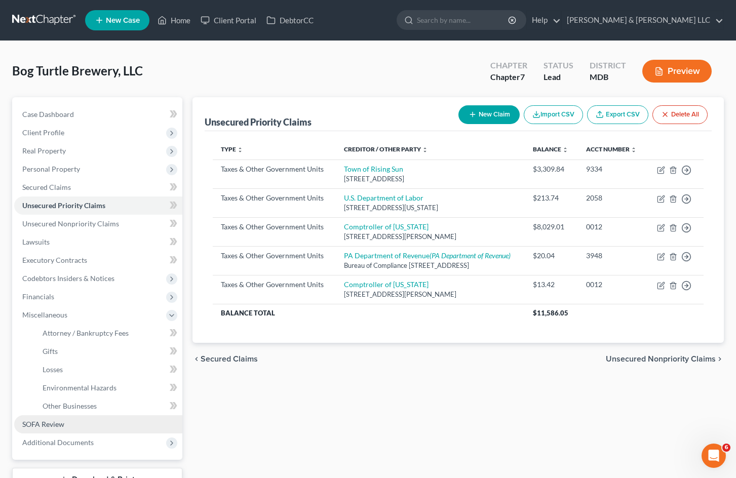
click at [80, 428] on link "SOFA Review" at bounding box center [98, 424] width 168 height 18
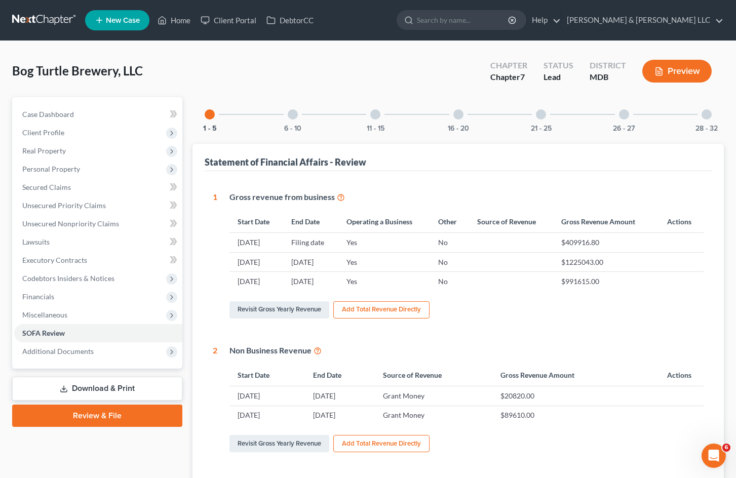
click at [148, 392] on link "Download & Print" at bounding box center [97, 389] width 170 height 24
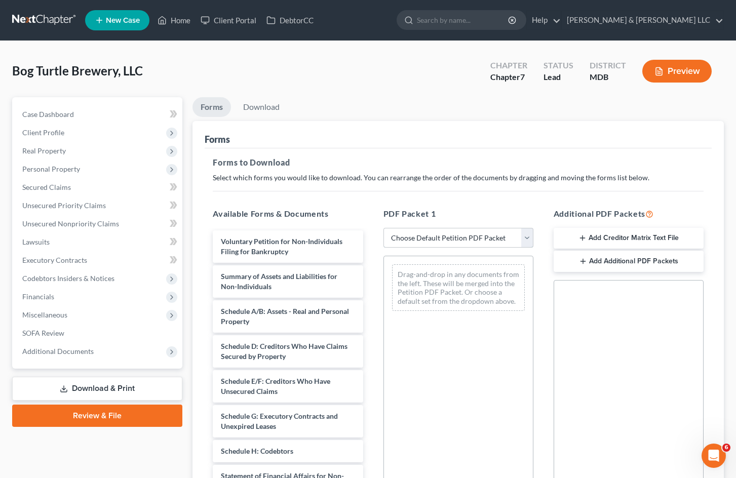
click at [521, 238] on select "Choose Default Petition PDF Packet Complete Bankruptcy Petition (all forms and …" at bounding box center [458, 238] width 150 height 20
select select "0"
click at [383, 228] on select "Choose Default Petition PDF Packet Complete Bankruptcy Petition (all forms and …" at bounding box center [458, 238] width 150 height 20
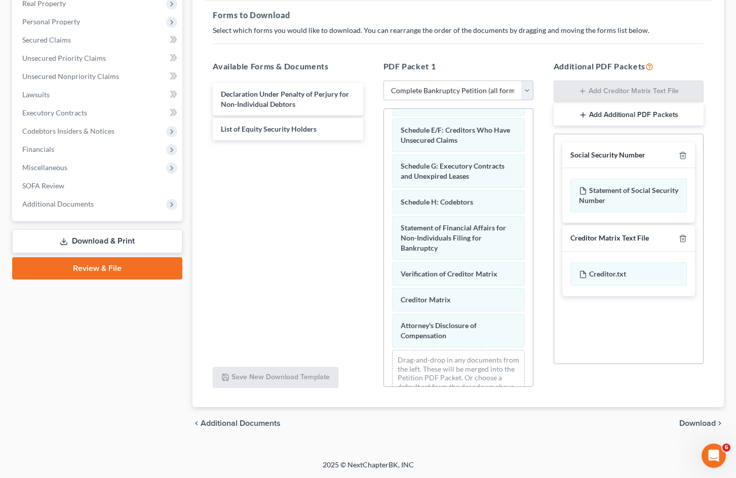
scroll to position [154, 0]
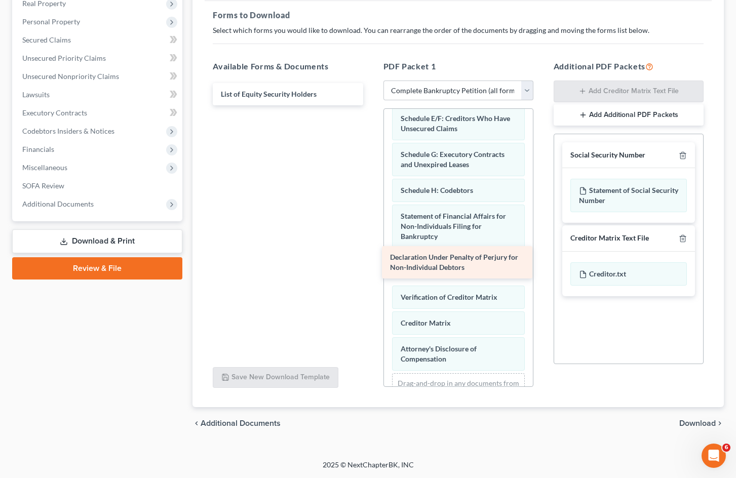
drag, startPoint x: 292, startPoint y: 97, endPoint x: 461, endPoint y: 260, distance: 235.0
click at [371, 105] on div "Declaration Under Penalty of Perjury for Non-Individual Debtors Declaration Und…" at bounding box center [288, 94] width 166 height 22
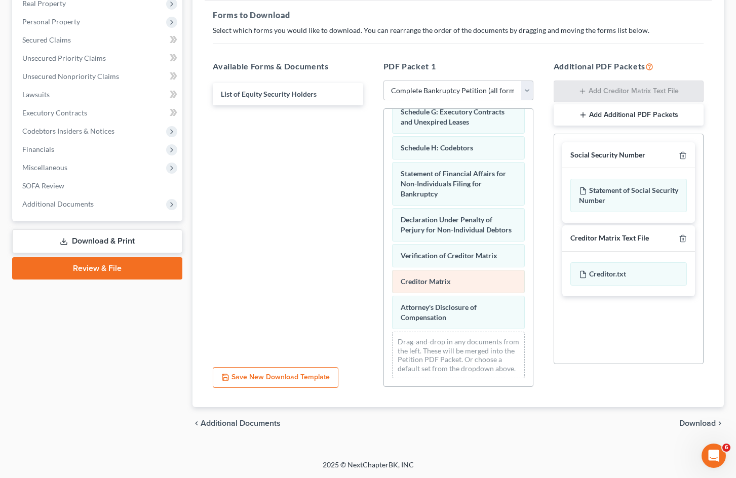
scroll to position [216, 0]
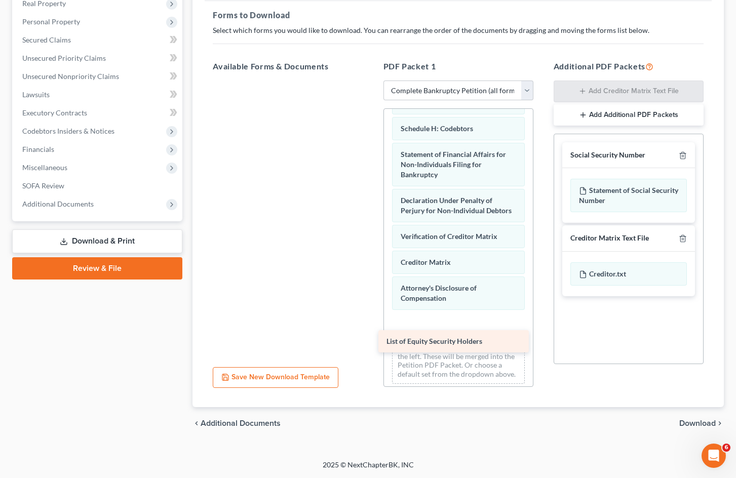
drag, startPoint x: 299, startPoint y: 96, endPoint x: 464, endPoint y: 343, distance: 297.5
click at [371, 81] on div "List of Equity Security Holders List of Equity Security Holders" at bounding box center [288, 81] width 166 height 0
click at [684, 152] on icon "button" at bounding box center [682, 155] width 5 height 7
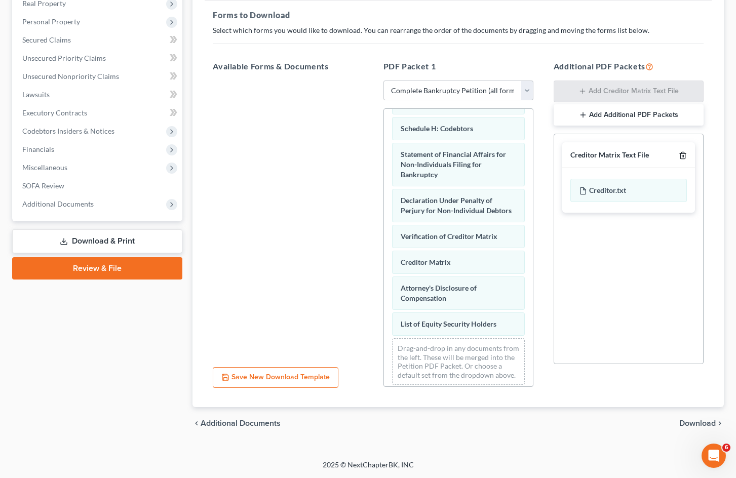
click at [684, 153] on polyline "button" at bounding box center [683, 153] width 6 height 0
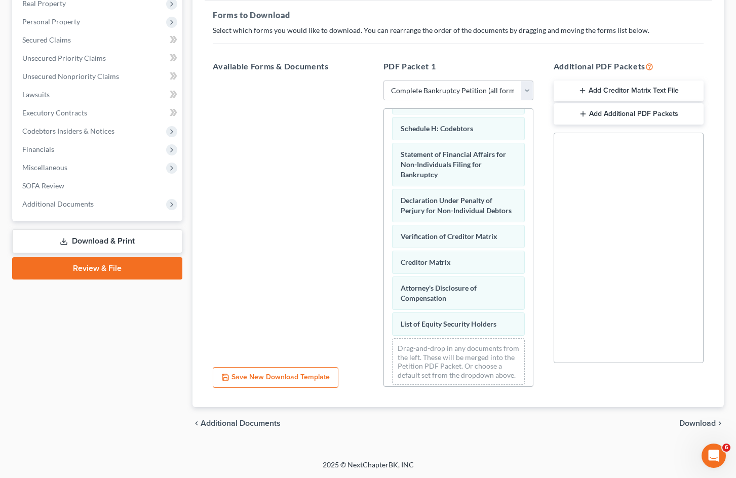
click at [689, 422] on span "Download" at bounding box center [697, 423] width 36 height 8
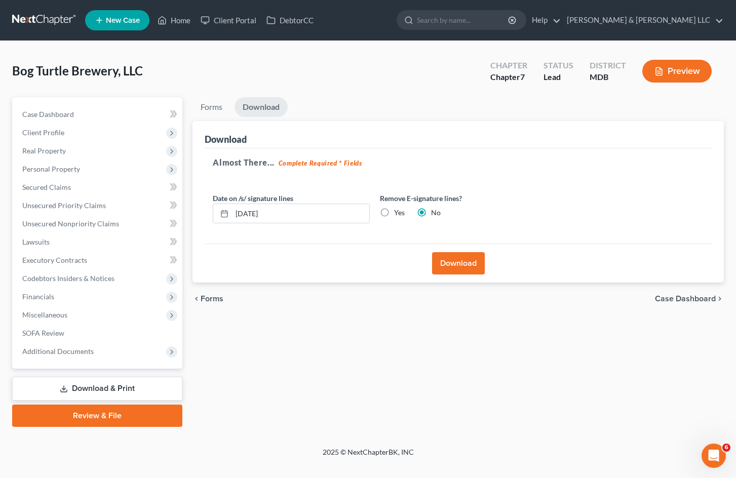
scroll to position [0, 0]
click at [454, 262] on button "Download" at bounding box center [463, 263] width 53 height 22
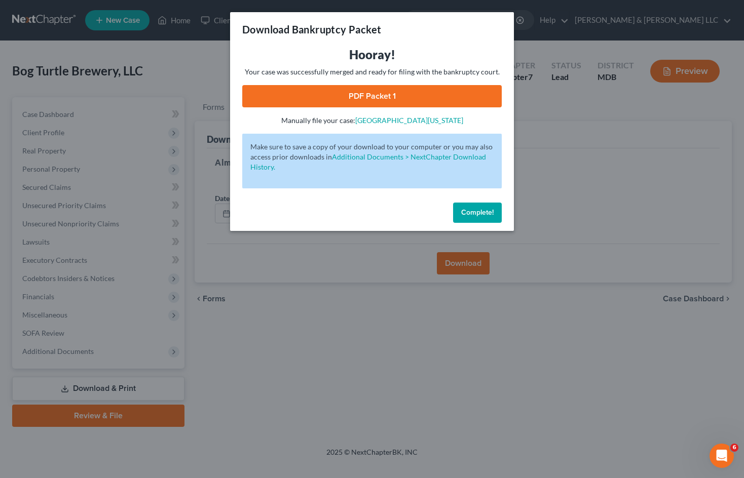
click at [450, 85] on div "Hooray! Your case was successfully merged and ready for filing with the bankrup…" at bounding box center [371, 86] width 259 height 79
click at [458, 99] on link "PDF Packet 1" at bounding box center [371, 96] width 259 height 22
click at [400, 336] on div "Download Bankruptcy Packet Hooray! Your case was successfully merged and ready …" at bounding box center [372, 239] width 744 height 478
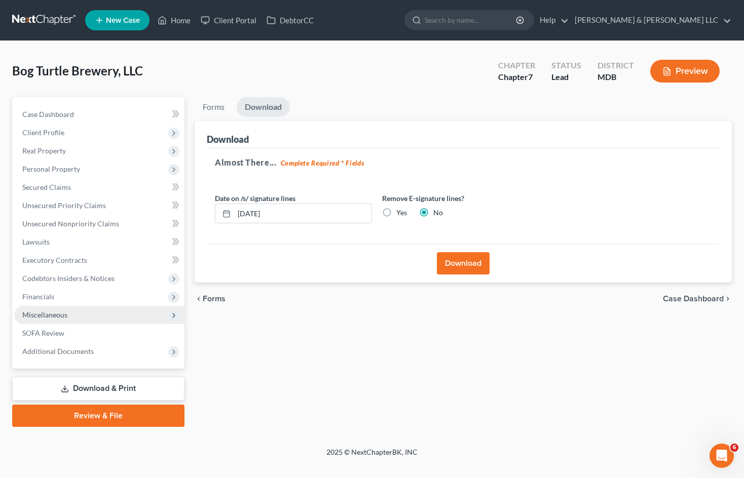
click at [93, 313] on span "Miscellaneous" at bounding box center [99, 315] width 170 height 18
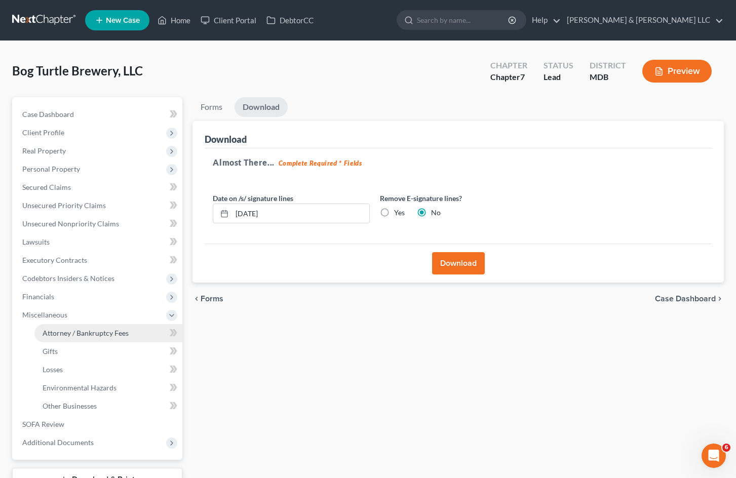
click at [106, 331] on span "Attorney / Bankruptcy Fees" at bounding box center [86, 333] width 86 height 9
select select "0"
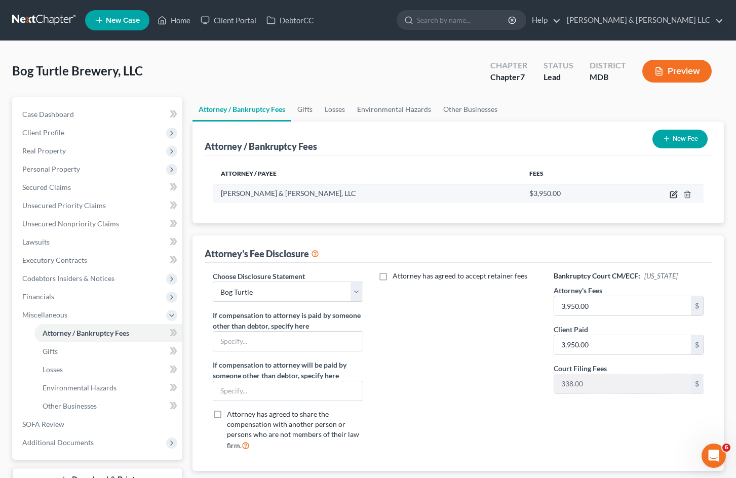
click at [673, 195] on icon "button" at bounding box center [674, 193] width 5 height 5
select select "21"
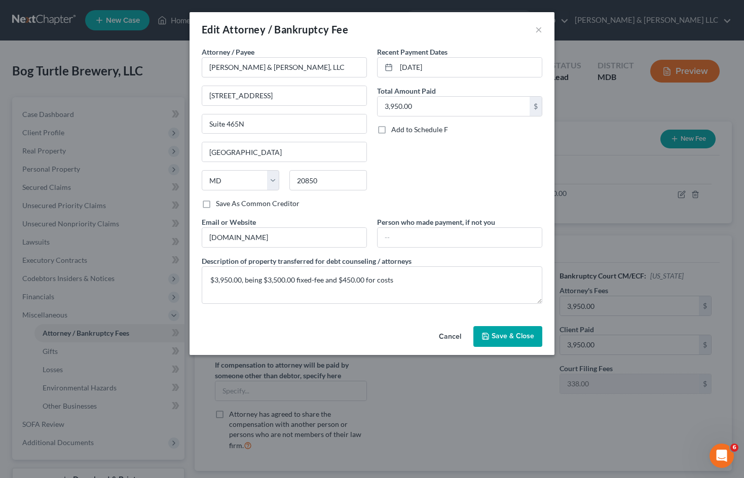
click at [451, 336] on button "Cancel" at bounding box center [450, 337] width 38 height 20
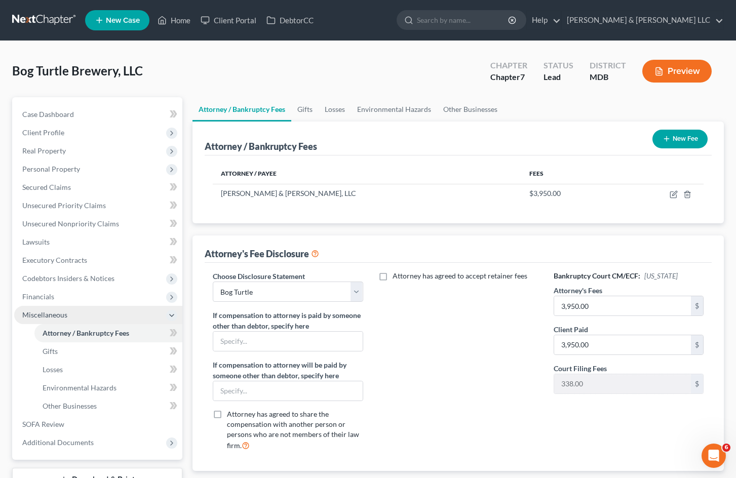
click at [103, 315] on span "Miscellaneous" at bounding box center [98, 315] width 168 height 18
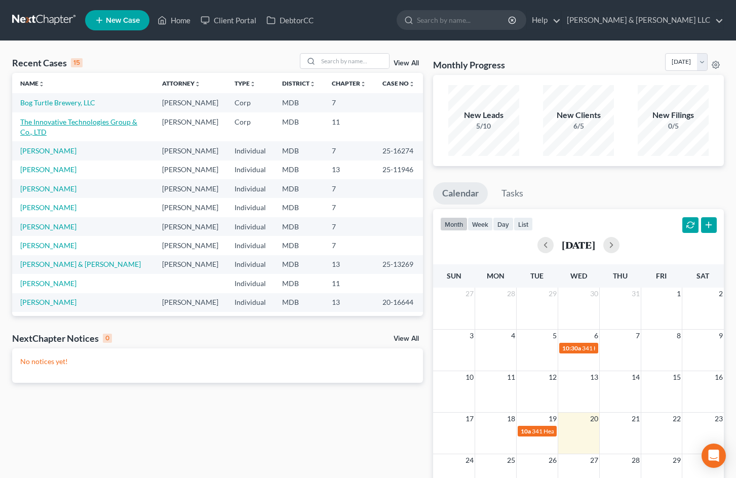
click at [114, 134] on link "The Innovative Technologies Group & Co., LTD" at bounding box center [78, 127] width 117 height 19
select select "9"
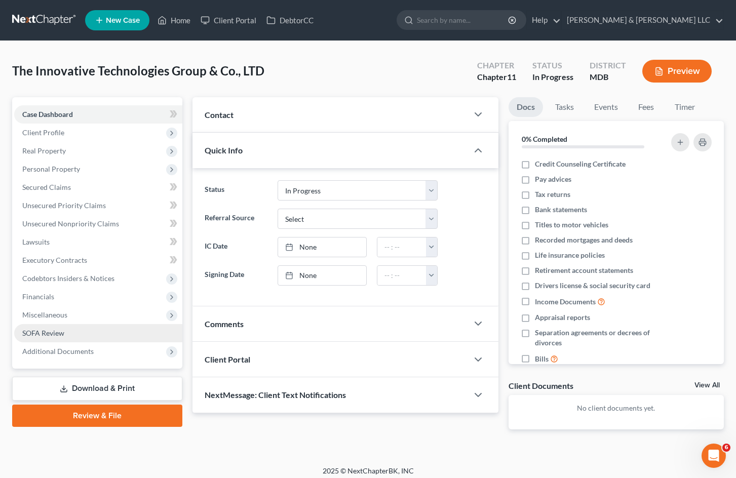
click at [71, 329] on link "SOFA Review" at bounding box center [98, 333] width 168 height 18
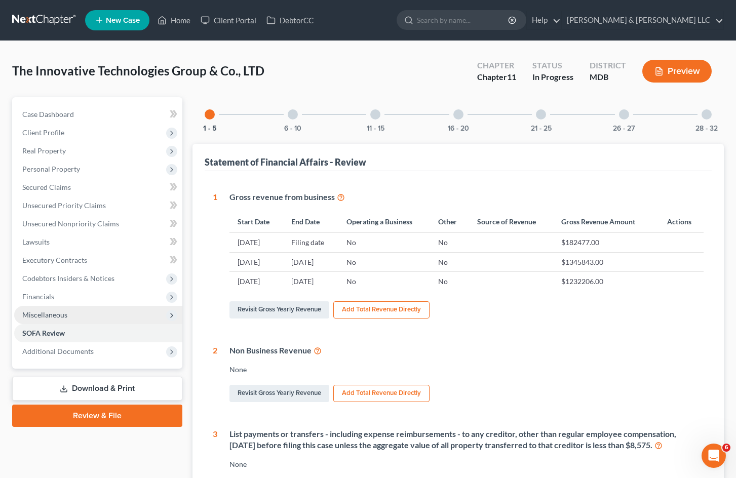
click at [92, 311] on span "Miscellaneous" at bounding box center [98, 315] width 168 height 18
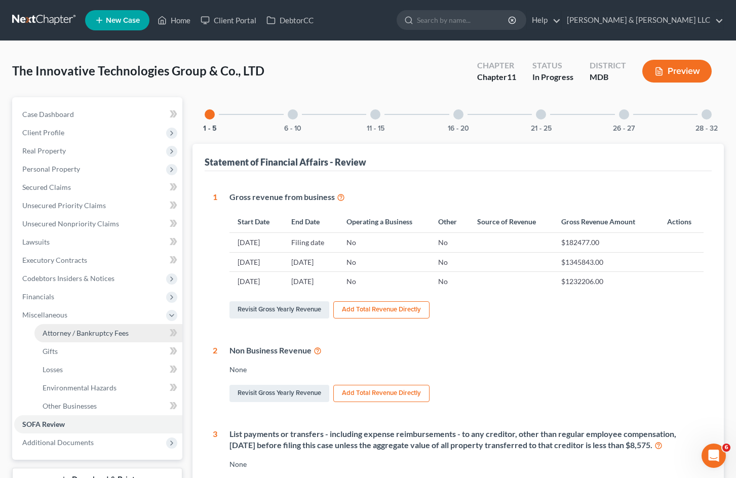
click at [106, 332] on span "Attorney / Bankruptcy Fees" at bounding box center [86, 333] width 86 height 9
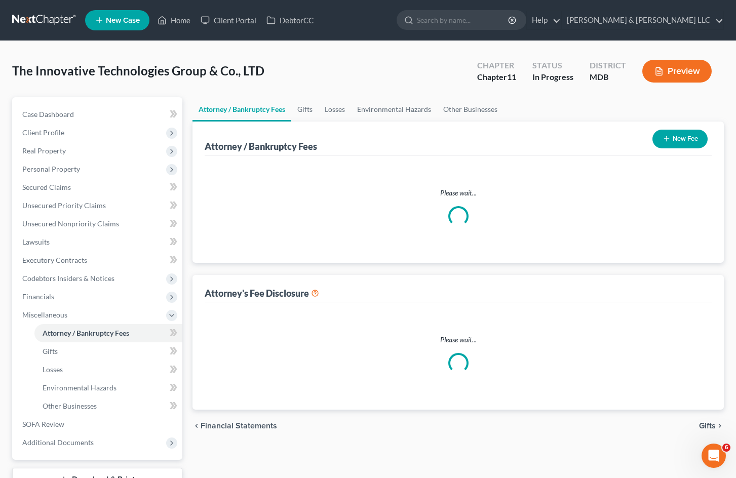
select select "2"
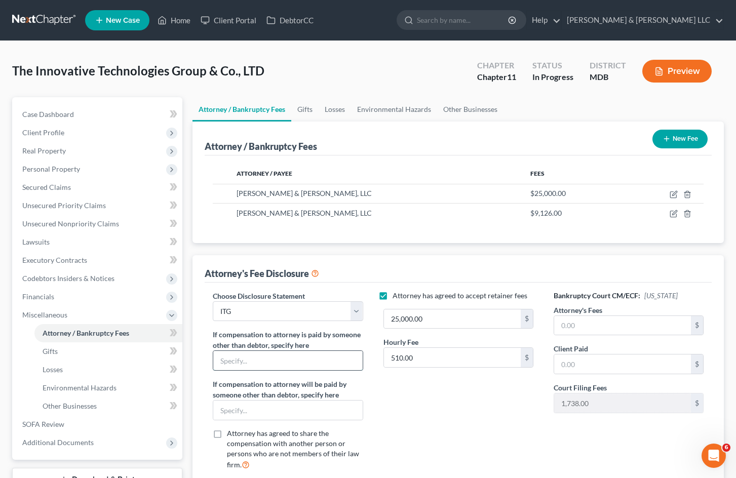
click at [333, 362] on input "text" at bounding box center [287, 360] width 149 height 19
click at [295, 357] on input "Blue Sun Scientific" at bounding box center [287, 360] width 149 height 19
type input "Blue Sun Scientific, LLC"
click at [105, 316] on span "Miscellaneous" at bounding box center [98, 315] width 168 height 18
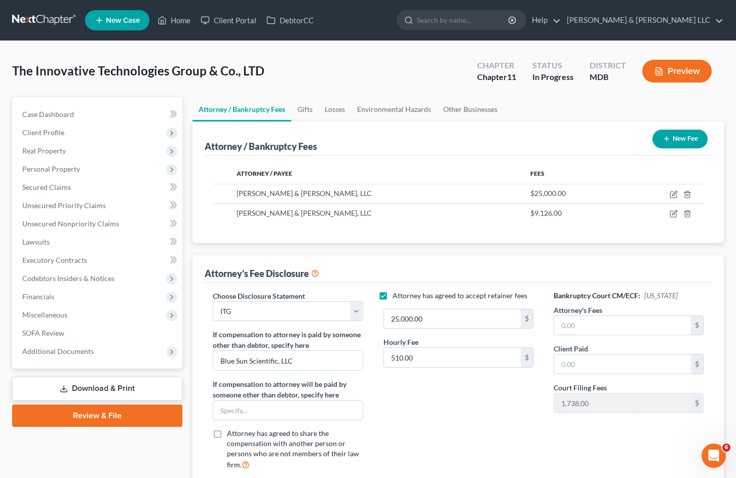
click at [678, 75] on button "Preview" at bounding box center [676, 71] width 69 height 23
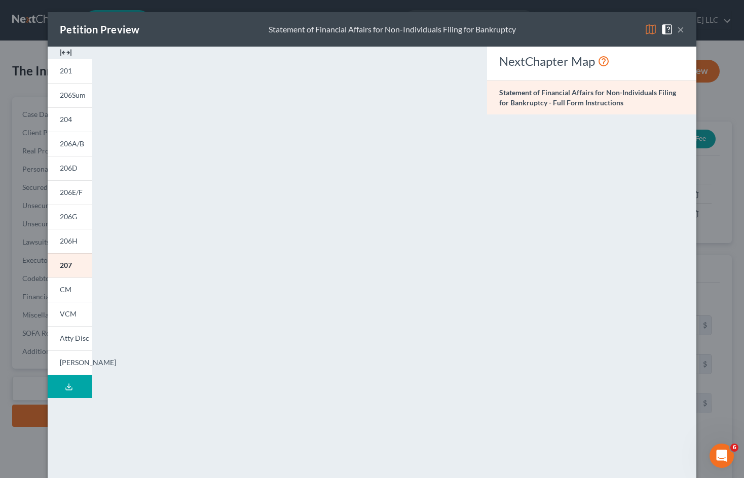
click at [66, 383] on icon at bounding box center [69, 387] width 8 height 8
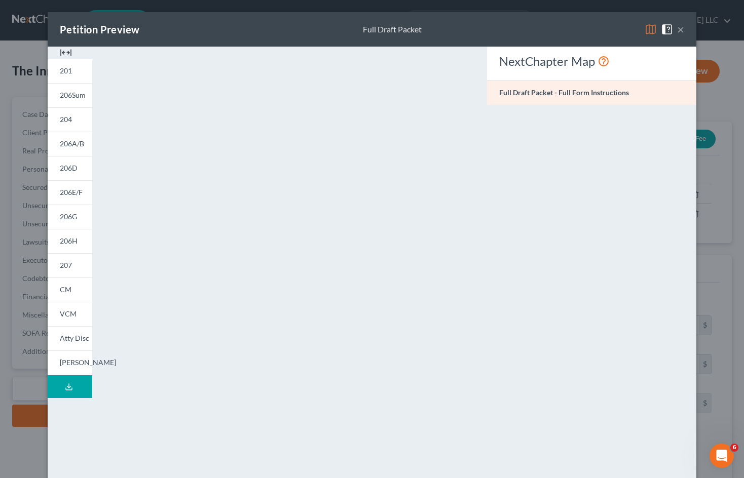
click at [677, 29] on button "×" at bounding box center [680, 29] width 7 height 12
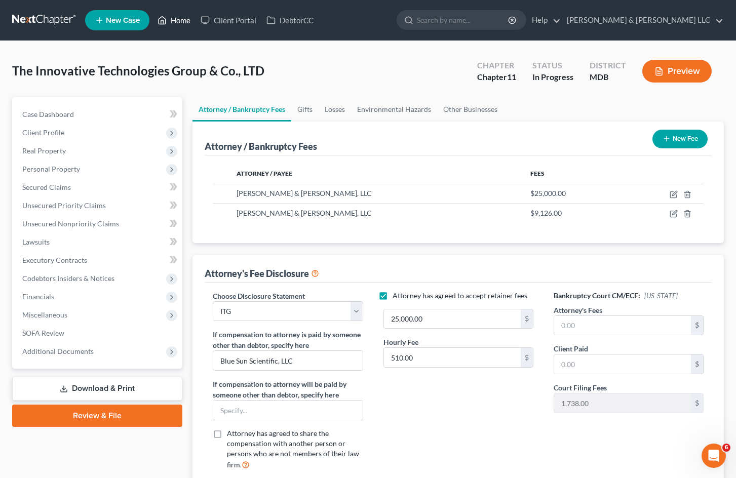
click at [186, 19] on link "Home" at bounding box center [173, 20] width 43 height 18
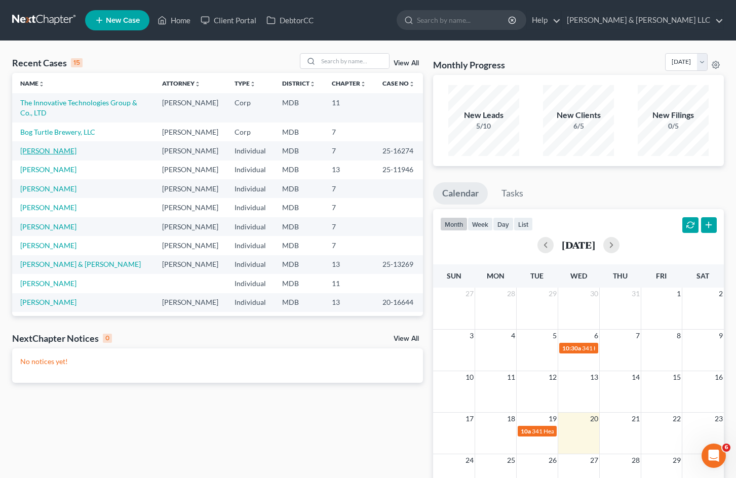
click at [46, 155] on link "[PERSON_NAME]" at bounding box center [48, 150] width 56 height 9
